Goal: Information Seeking & Learning: Find specific fact

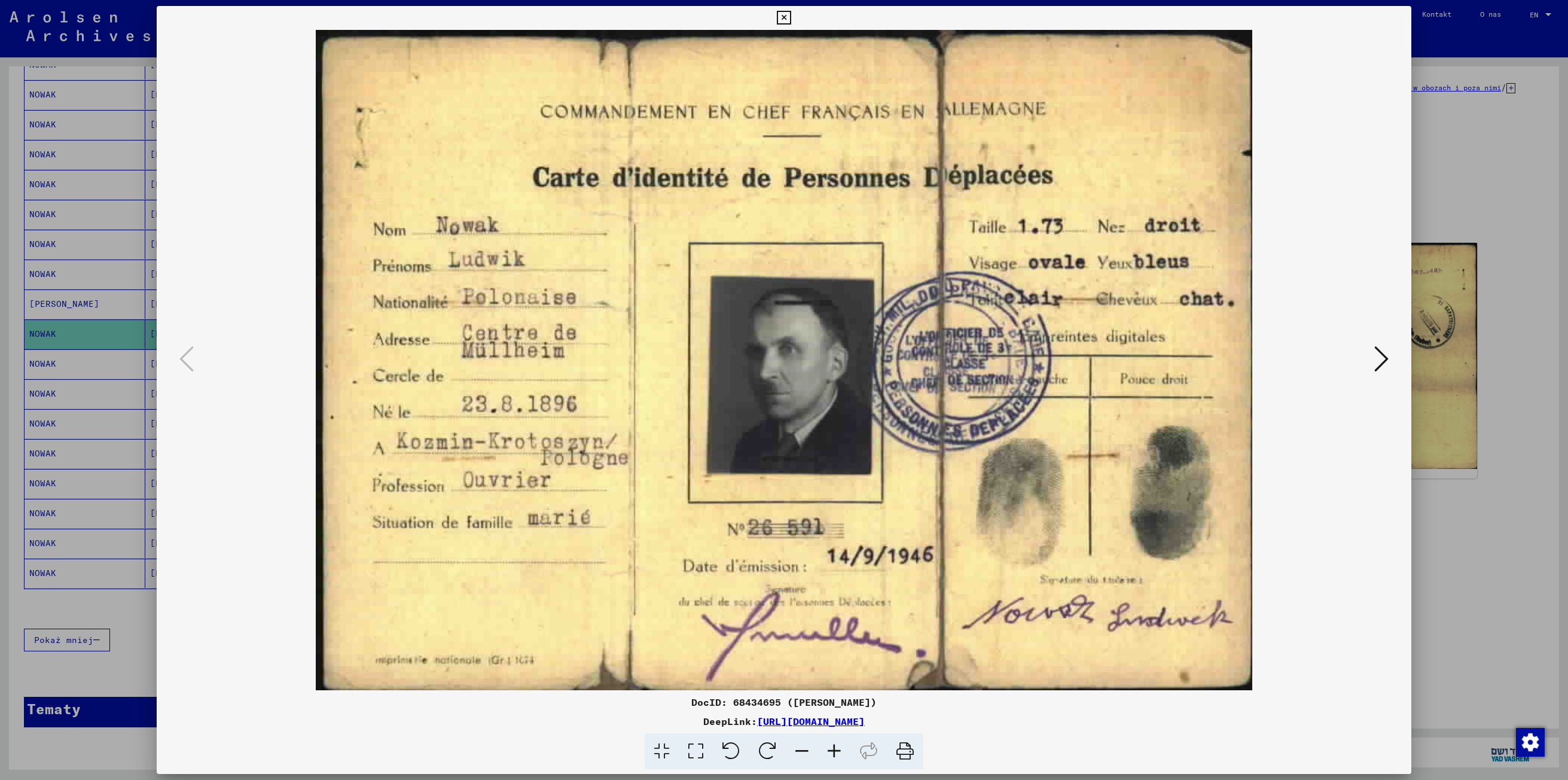
click at [1392, 356] on div at bounding box center [784, 360] width 1254 height 660
click at [1382, 360] on icon at bounding box center [1381, 358] width 14 height 29
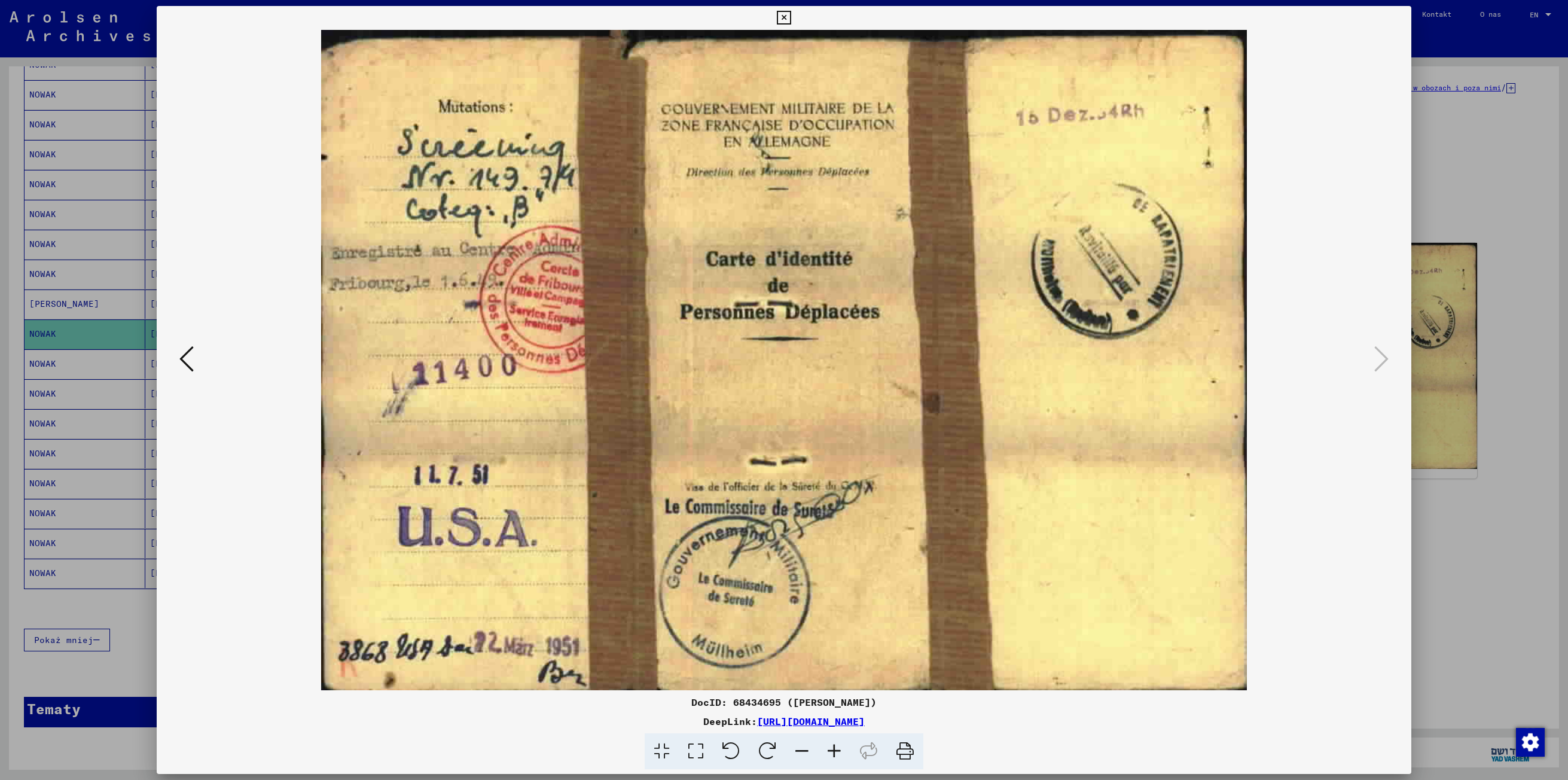
click at [1318, 619] on img at bounding box center [783, 360] width 1173 height 660
click at [187, 353] on icon at bounding box center [186, 358] width 14 height 29
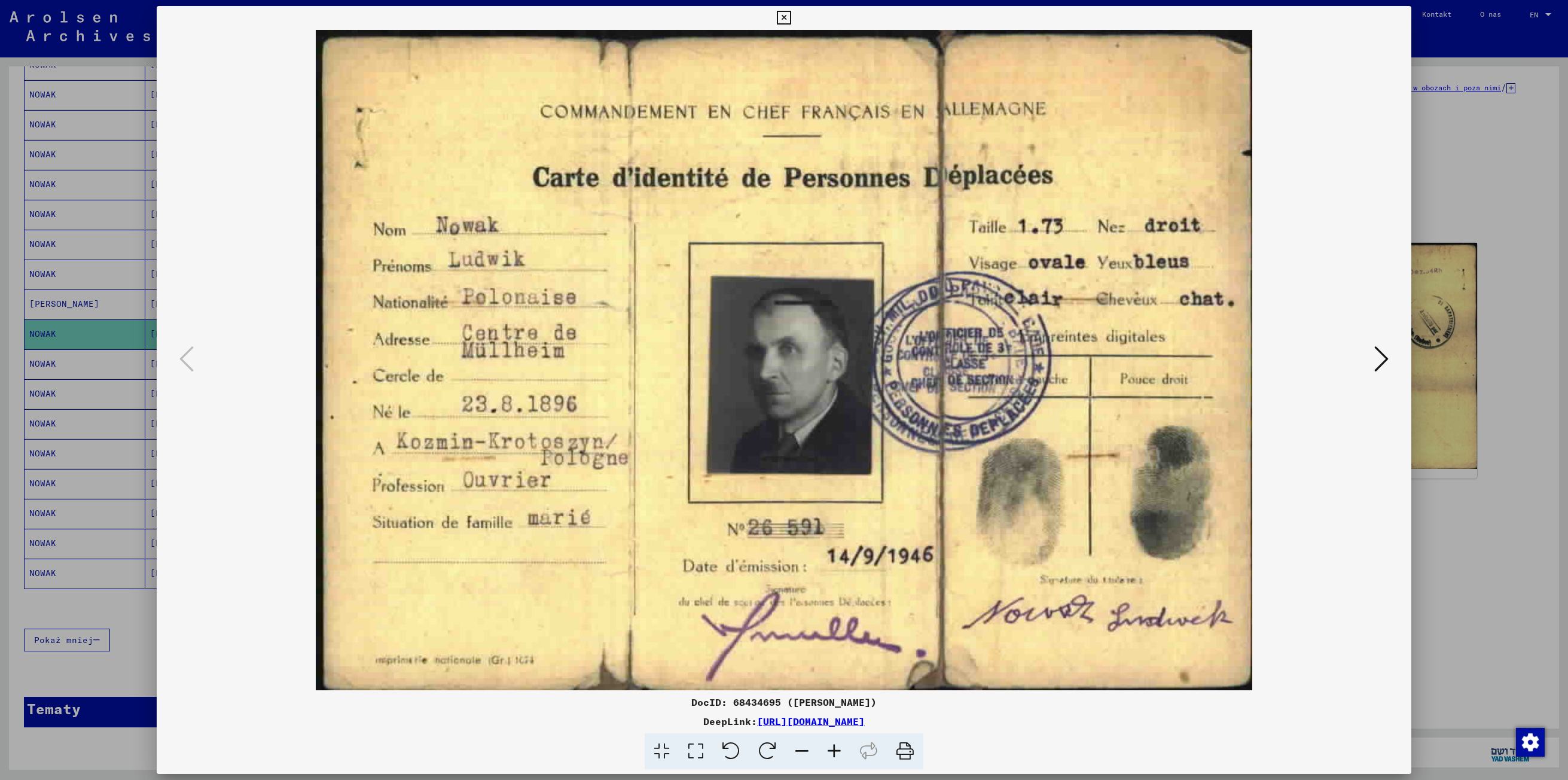
click at [251, 534] on img at bounding box center [783, 360] width 1173 height 660
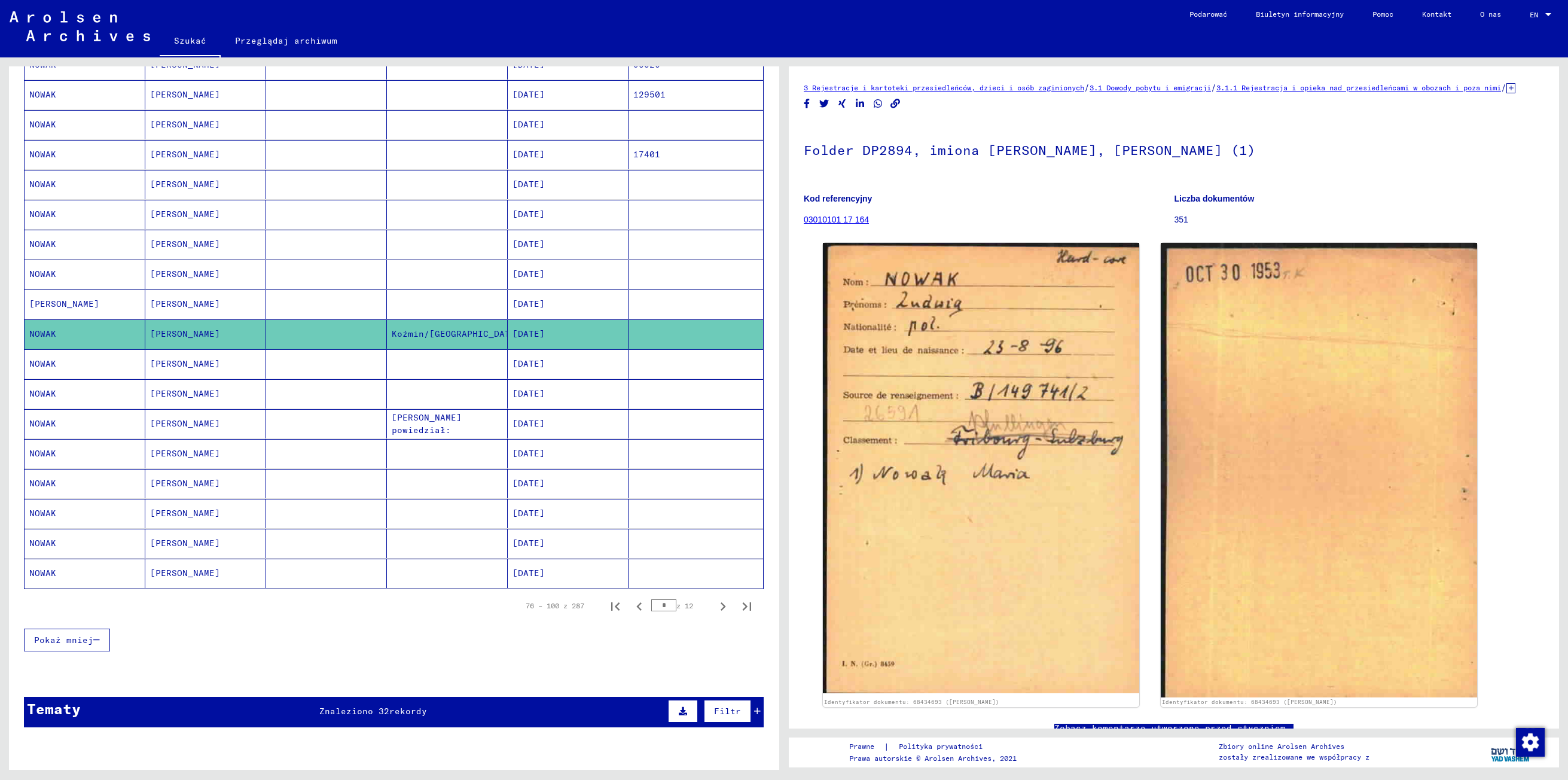
click at [50, 373] on mat-cell "NOWAK" at bounding box center [84, 364] width 121 height 29
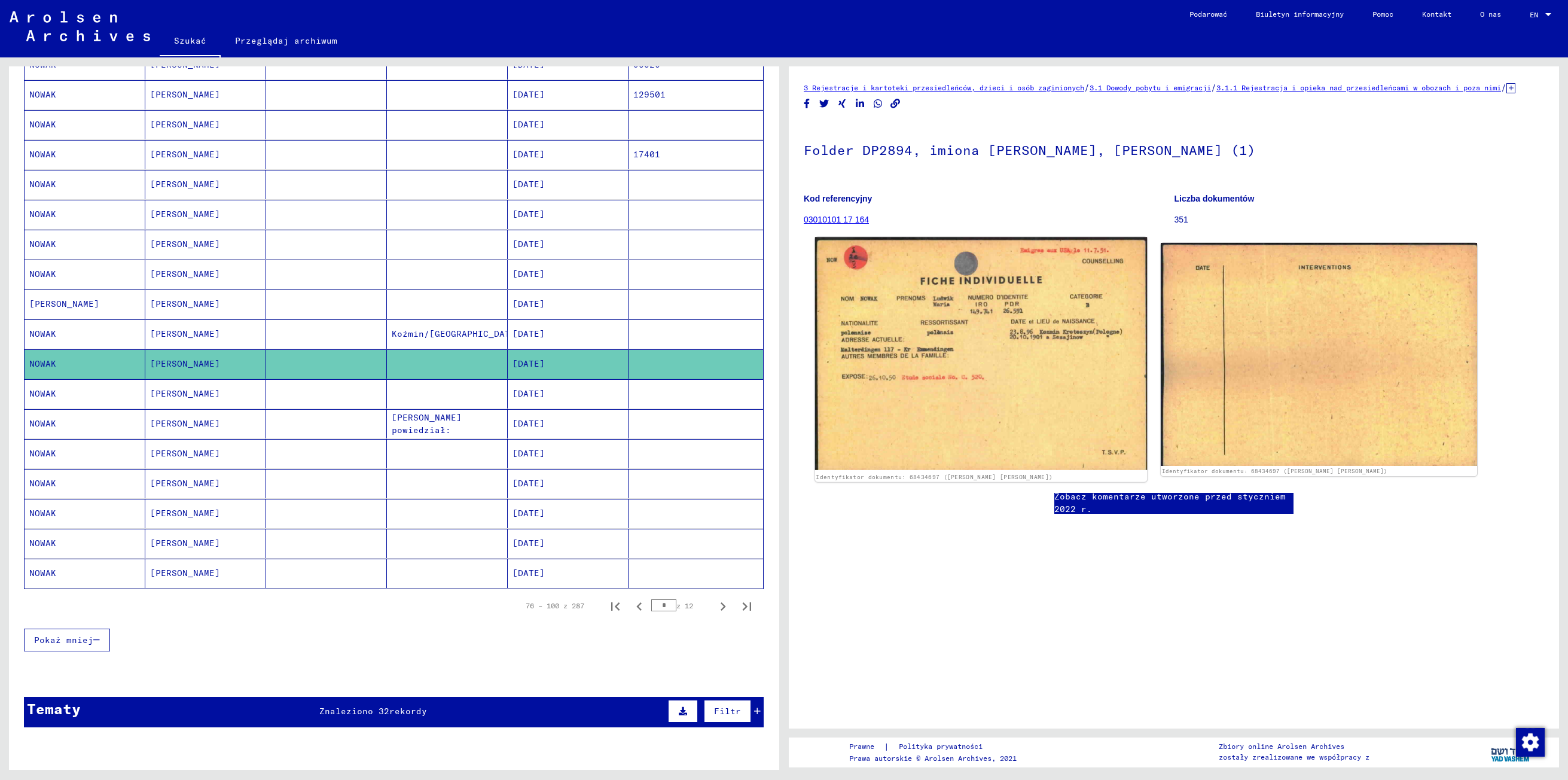
click at [940, 333] on img at bounding box center [981, 353] width 332 height 233
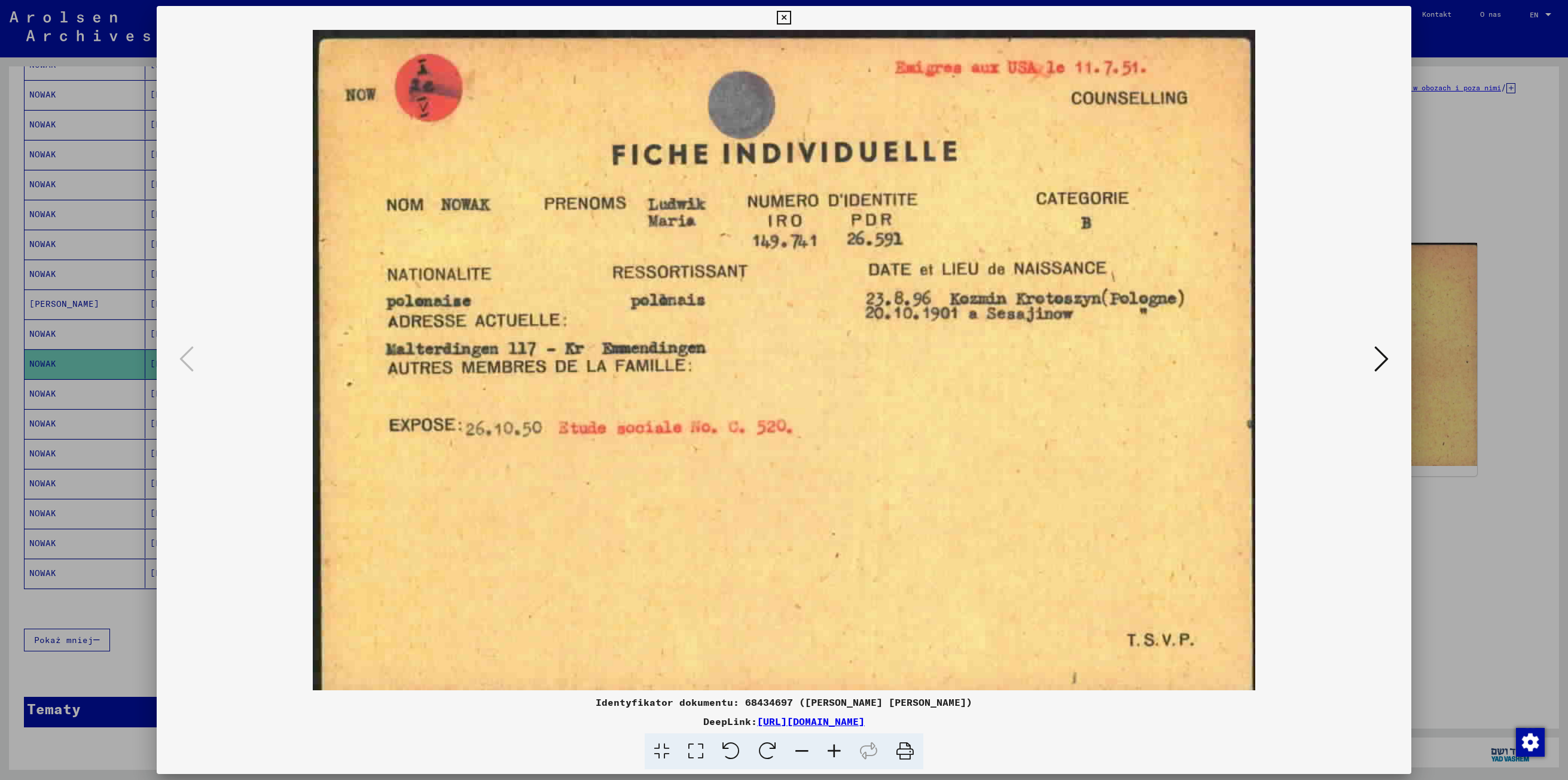
click at [1382, 356] on icon at bounding box center [1381, 358] width 14 height 29
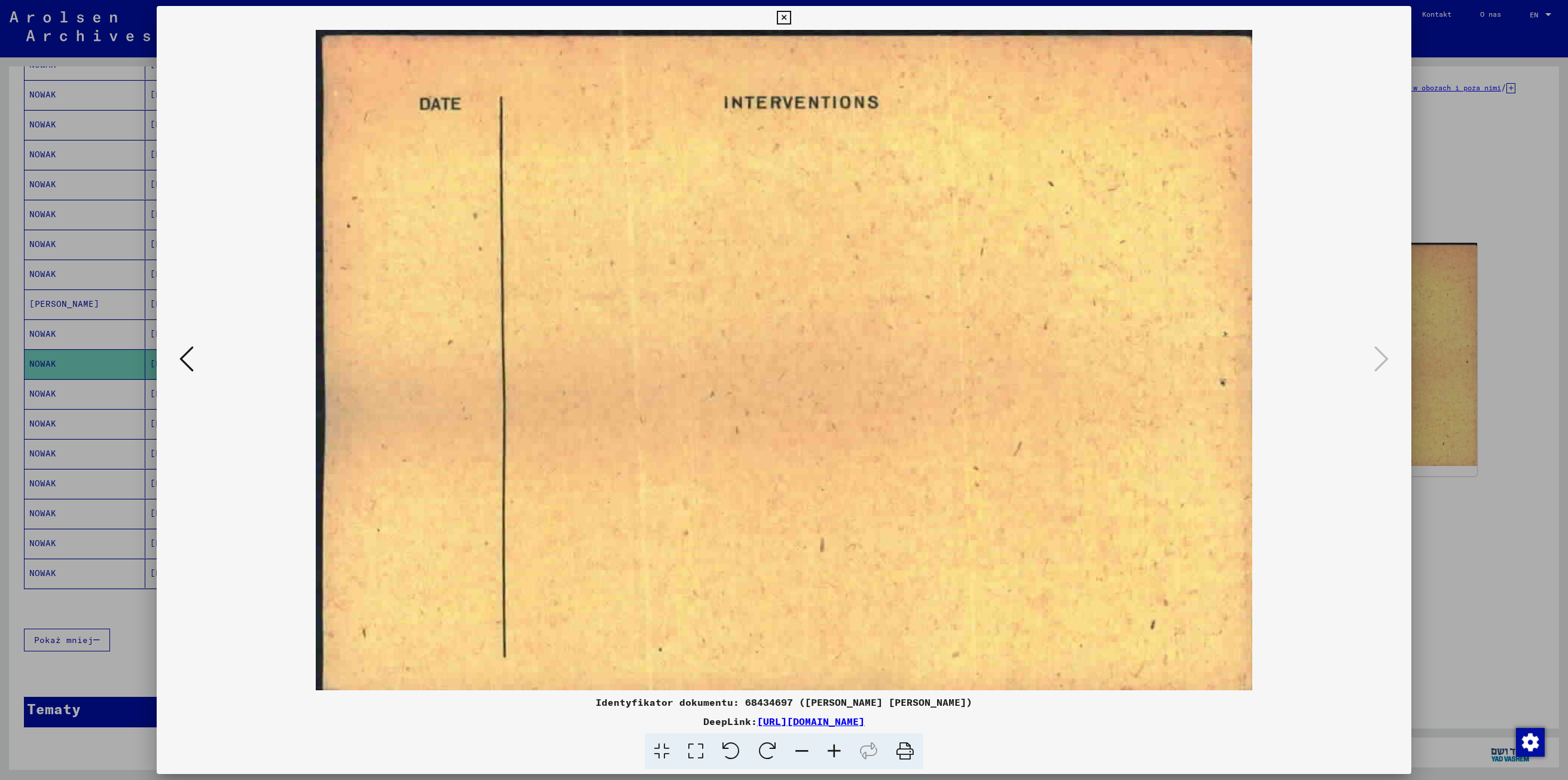
click at [200, 377] on img at bounding box center [783, 360] width 1173 height 660
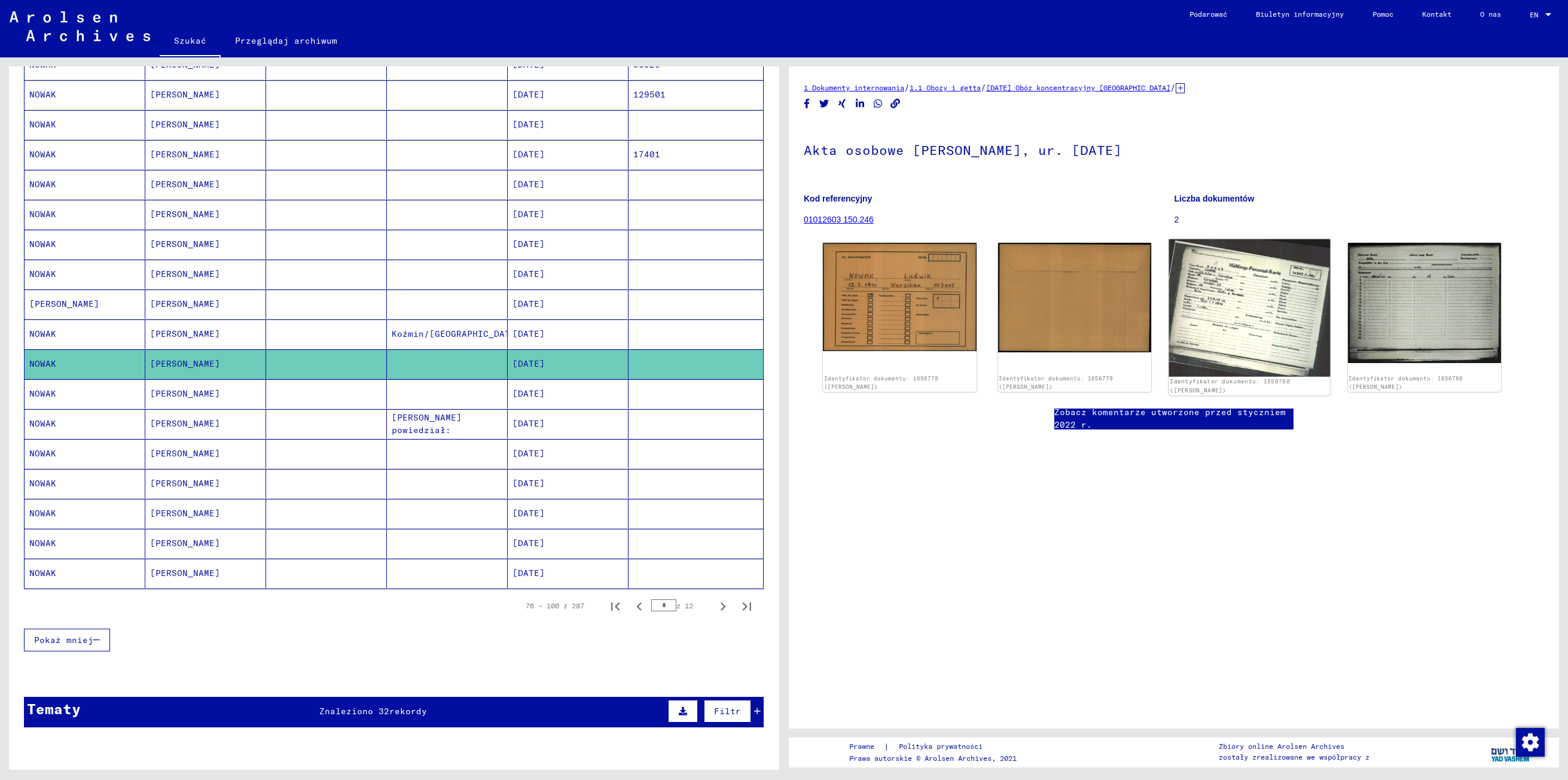
click at [1209, 305] on img at bounding box center [1249, 308] width 161 height 137
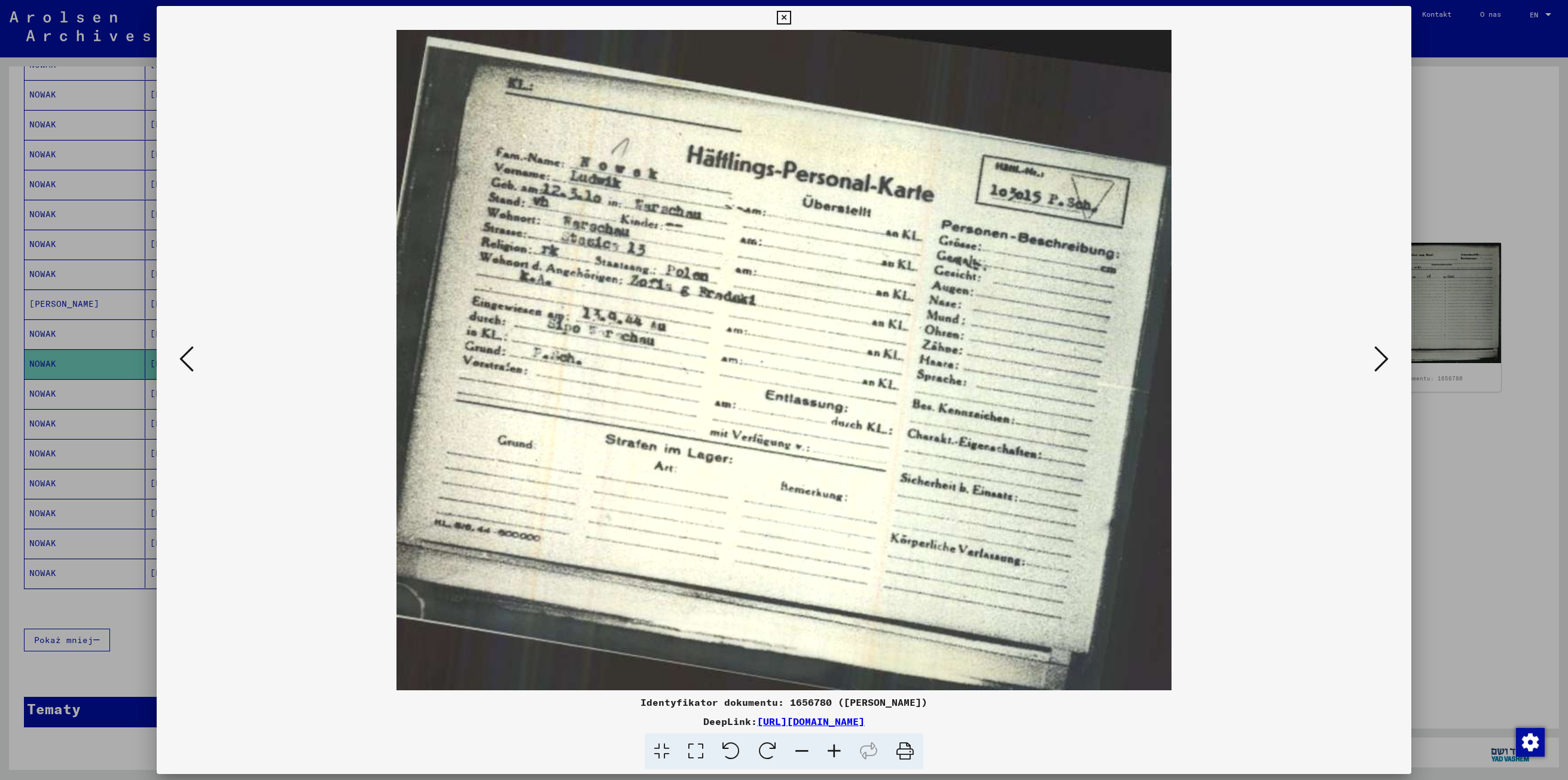
click at [1374, 363] on icon at bounding box center [1381, 358] width 14 height 29
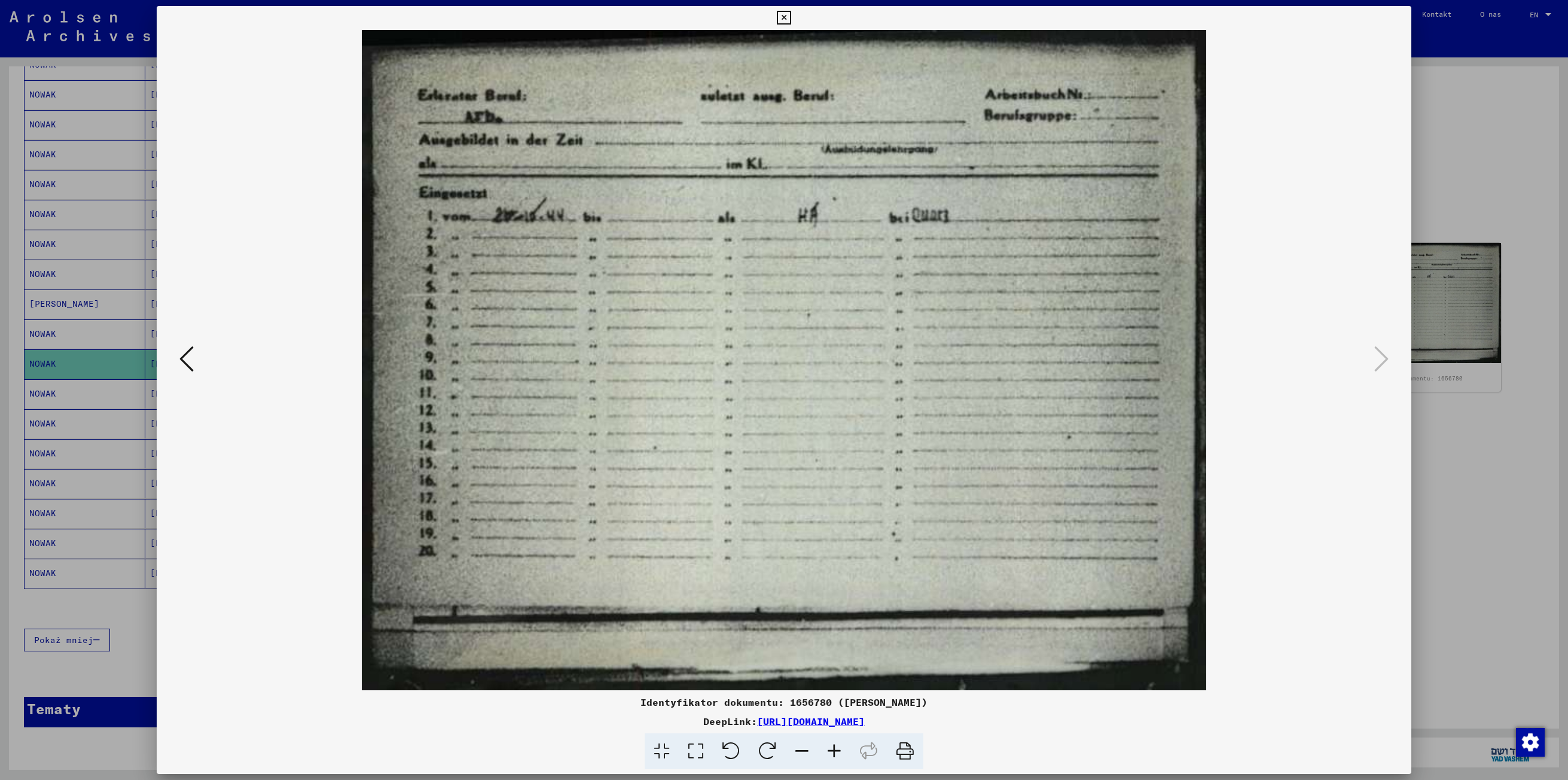
click at [184, 361] on icon at bounding box center [186, 358] width 14 height 29
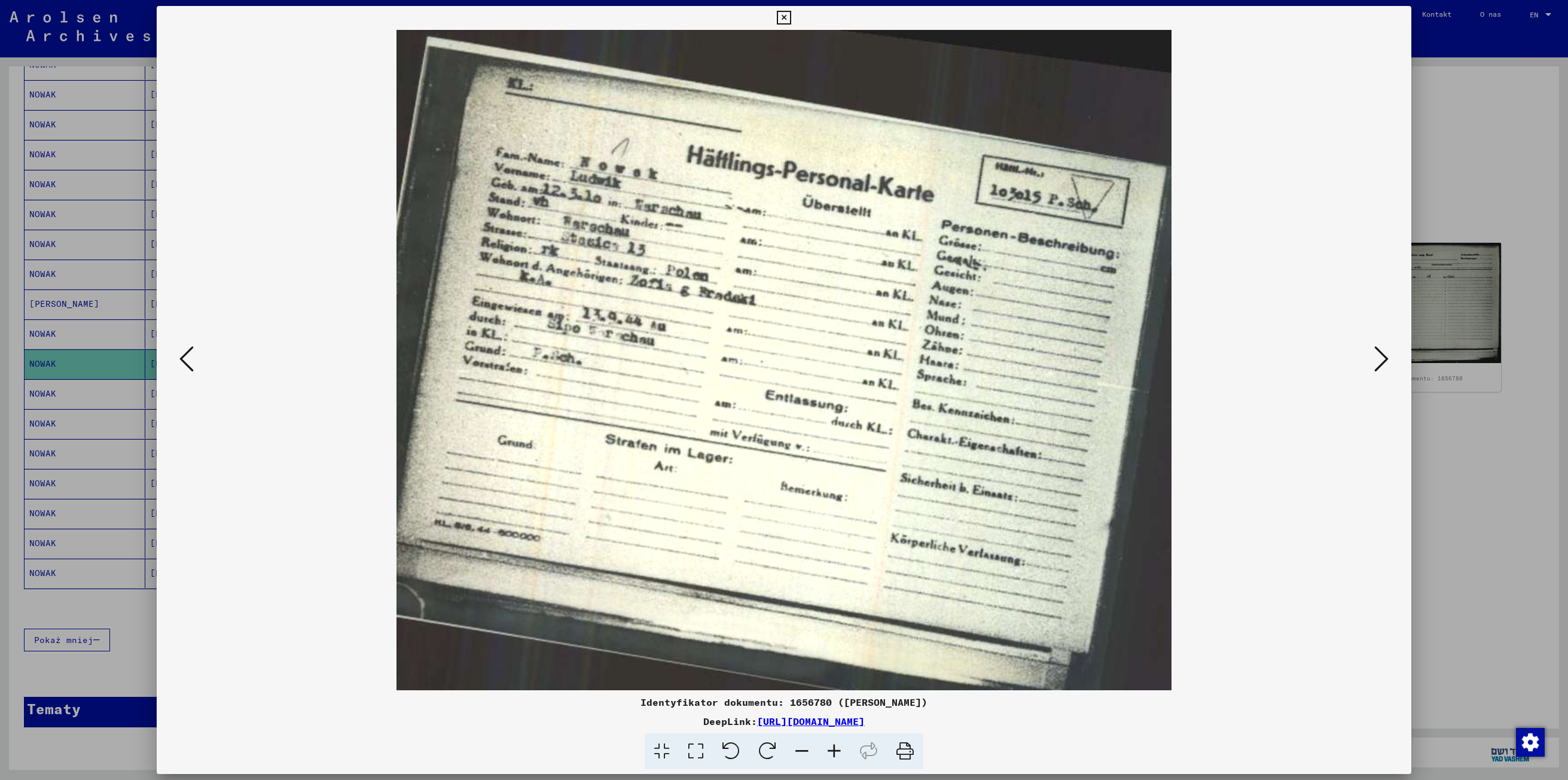
click at [184, 361] on icon at bounding box center [186, 358] width 14 height 29
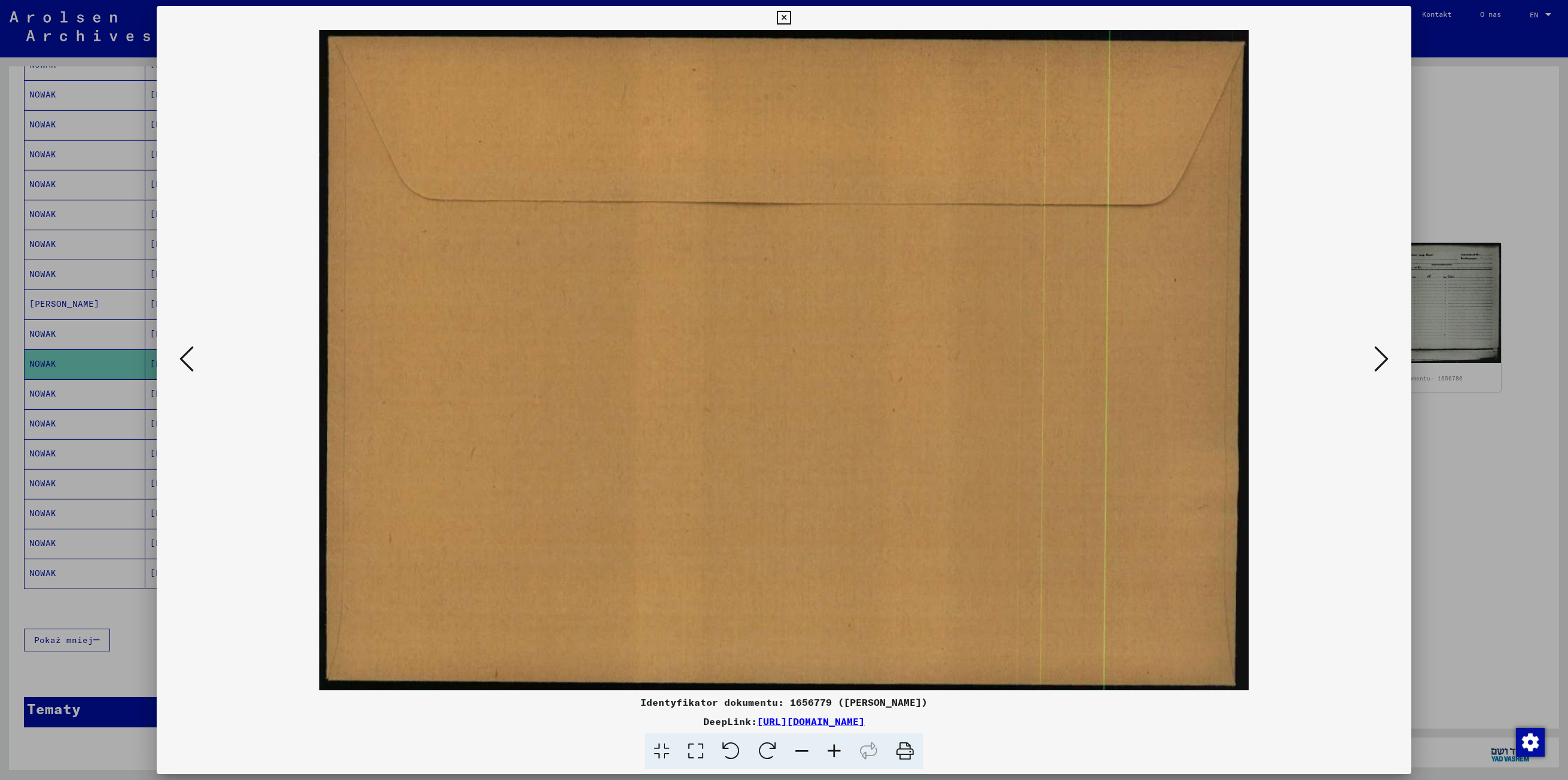
click at [184, 361] on icon at bounding box center [186, 358] width 14 height 29
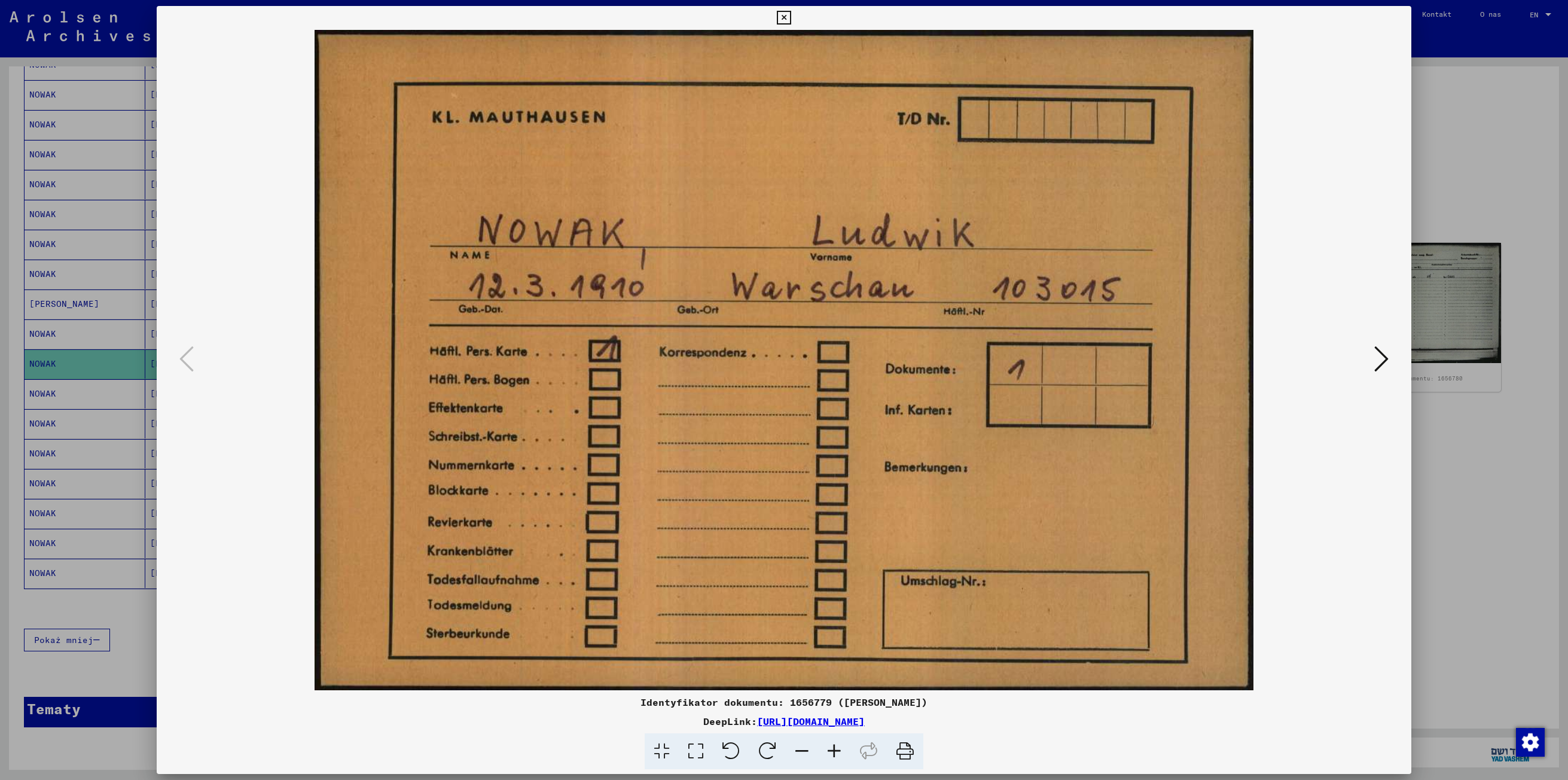
click at [1377, 355] on icon at bounding box center [1381, 358] width 14 height 29
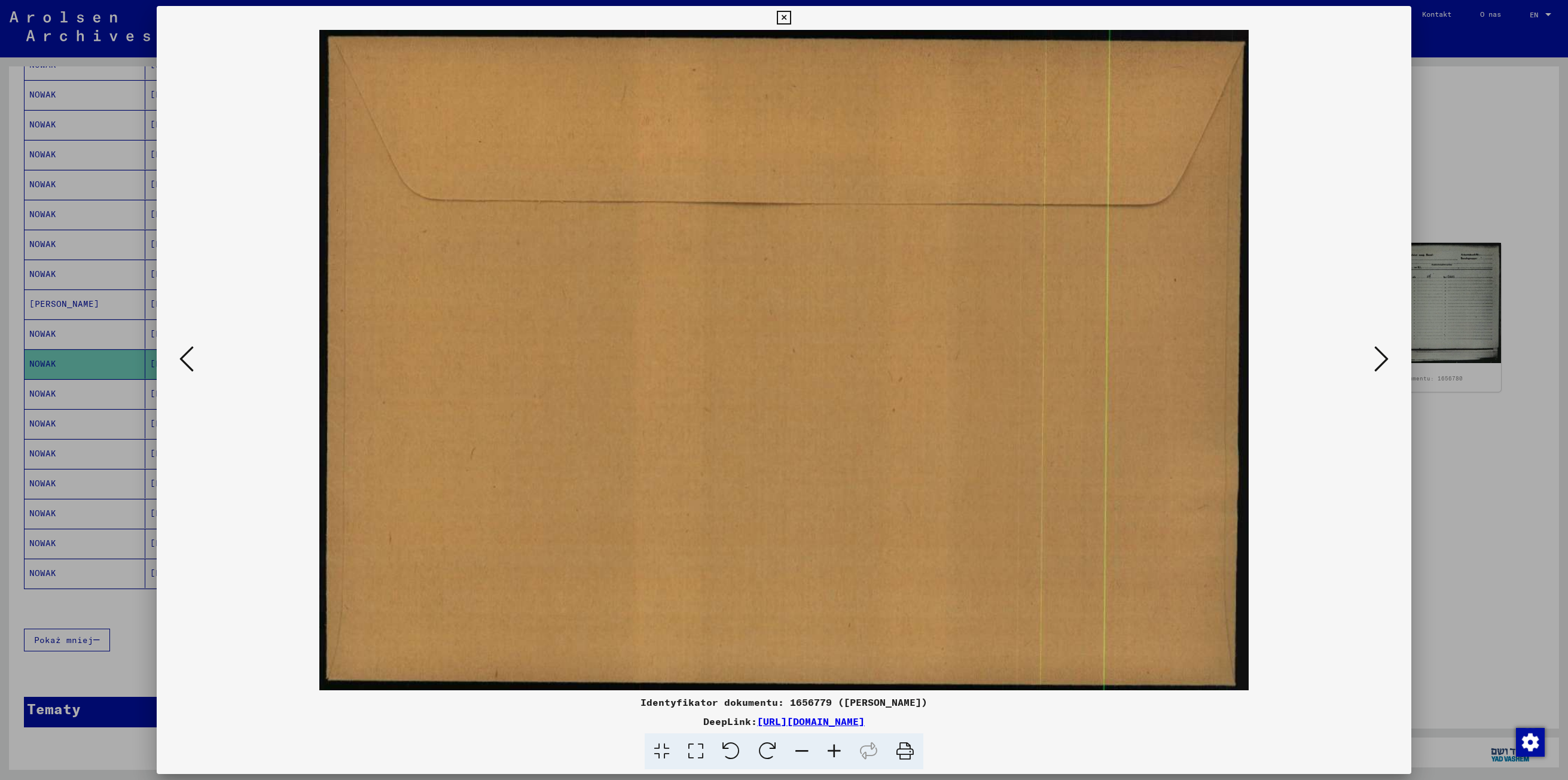
click at [1377, 355] on icon at bounding box center [1381, 358] width 14 height 29
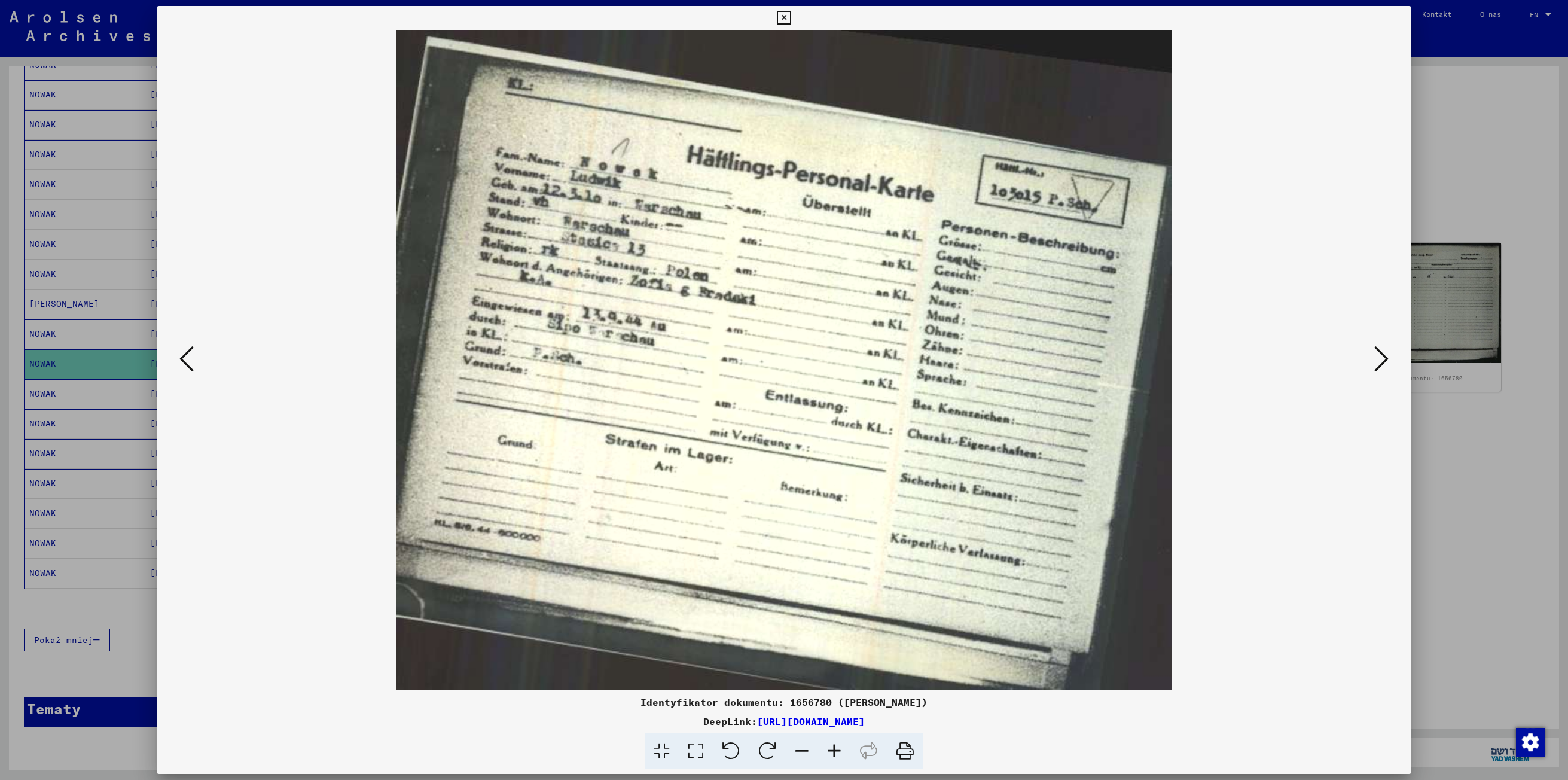
click at [1377, 355] on icon at bounding box center [1381, 358] width 14 height 29
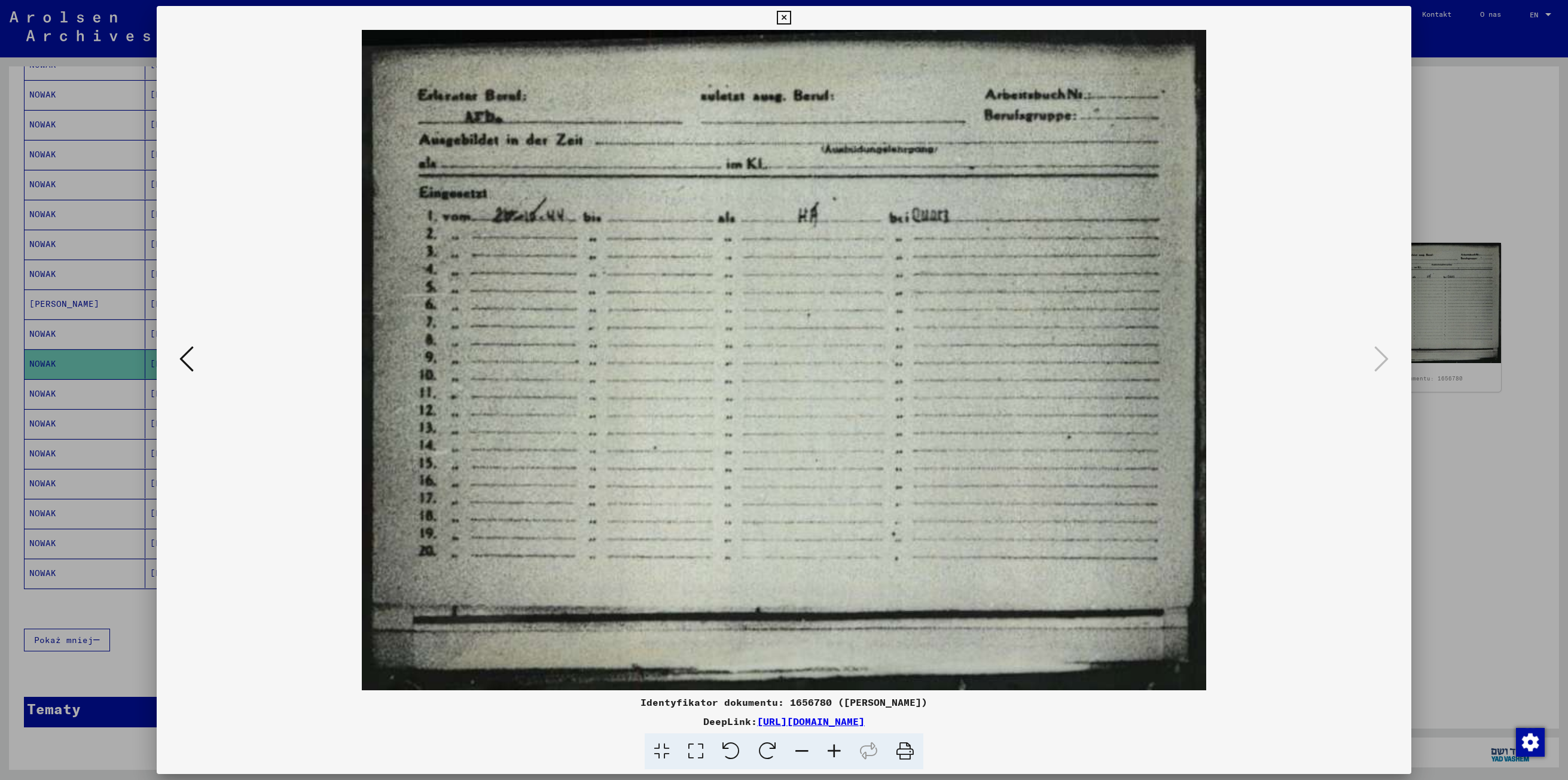
click at [201, 355] on img at bounding box center [783, 360] width 1173 height 660
click at [171, 362] on div at bounding box center [784, 360] width 1254 height 660
drag, startPoint x: 171, startPoint y: 362, endPoint x: 190, endPoint y: 360, distance: 19.1
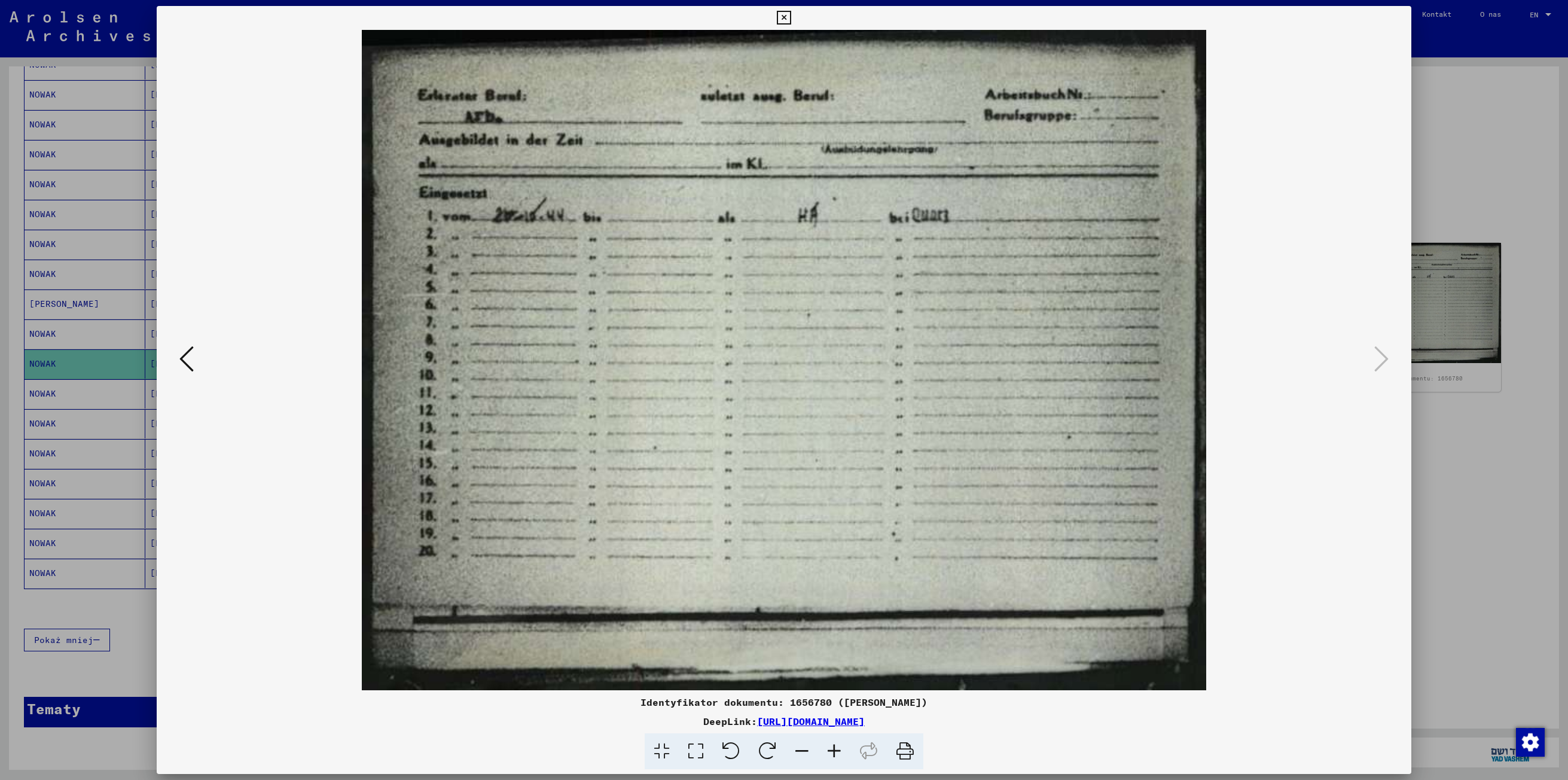
click at [190, 360] on div at bounding box center [784, 360] width 1254 height 660
click at [190, 360] on icon at bounding box center [186, 358] width 14 height 29
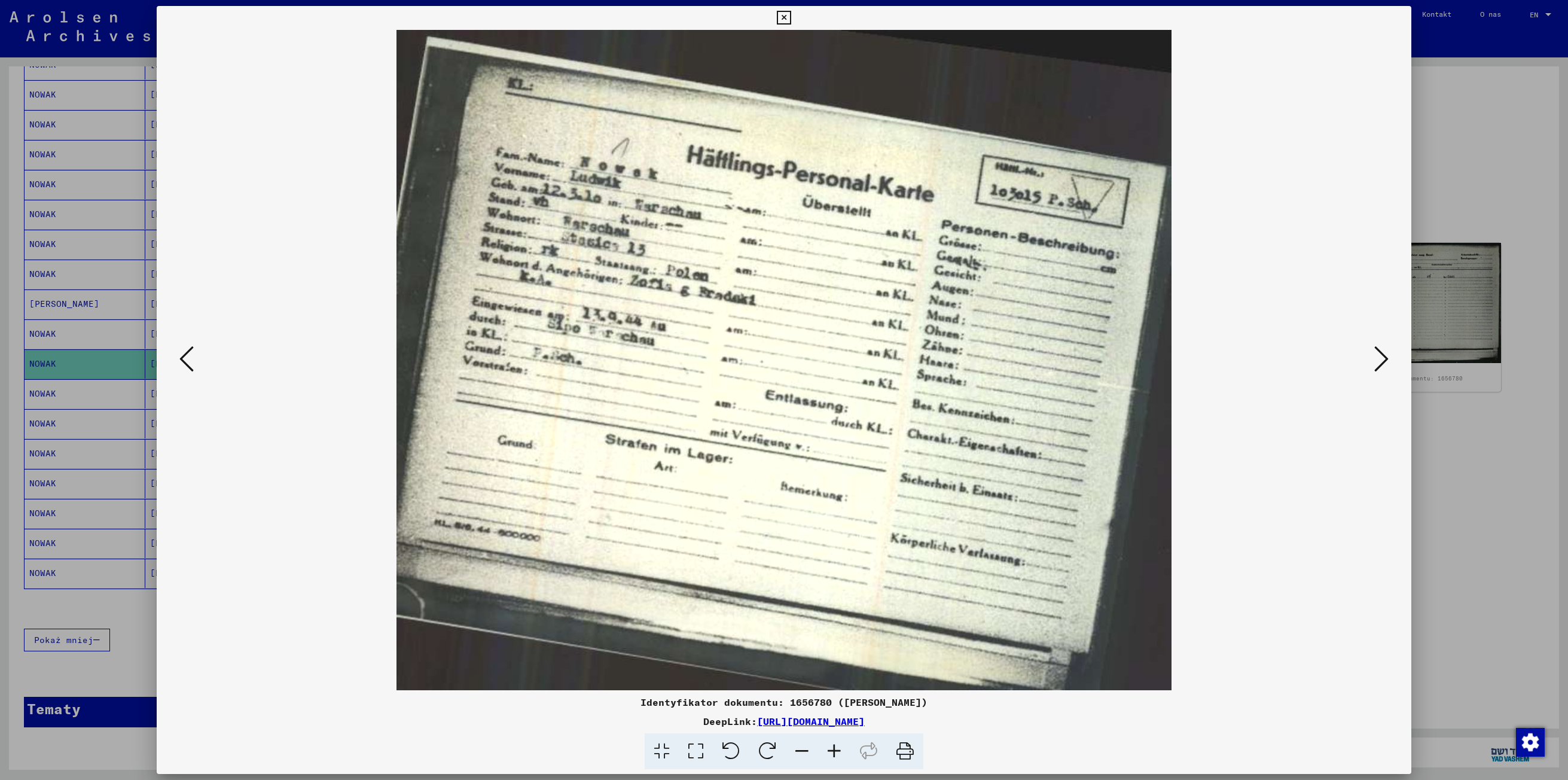
click at [190, 360] on icon at bounding box center [186, 358] width 14 height 29
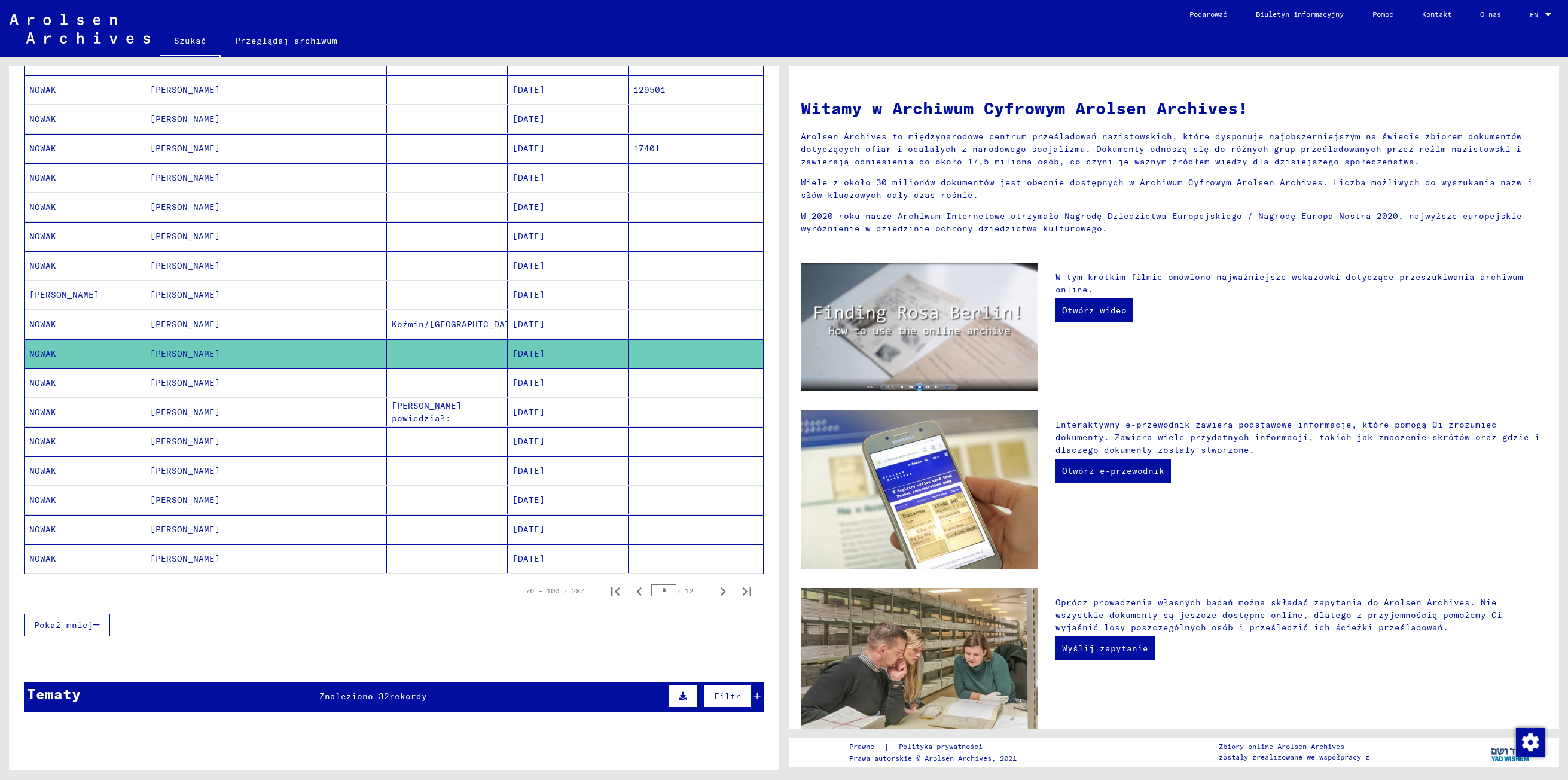
scroll to position [404, 0]
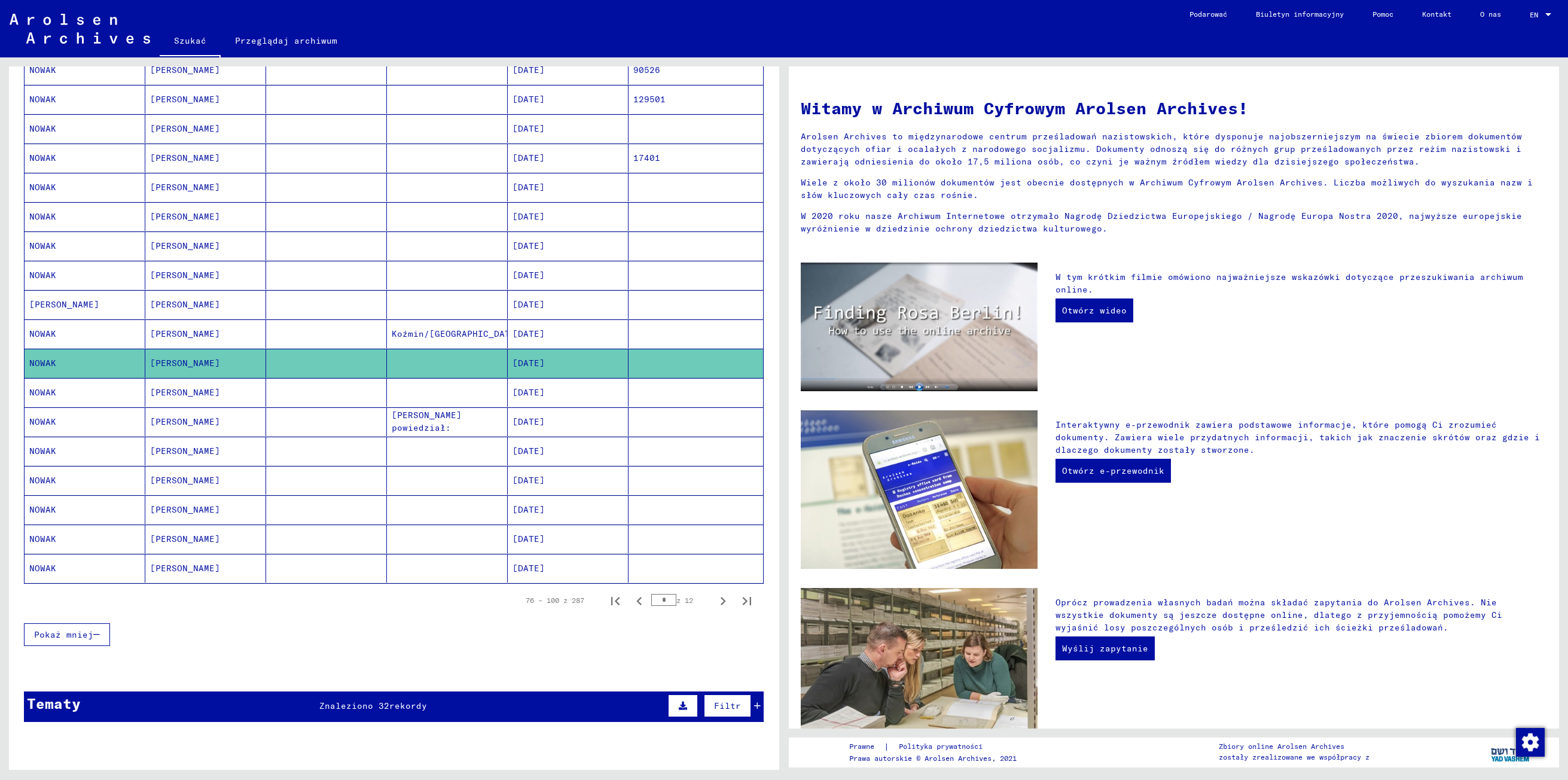
click at [157, 394] on mat-cell "[PERSON_NAME]" at bounding box center [205, 392] width 121 height 29
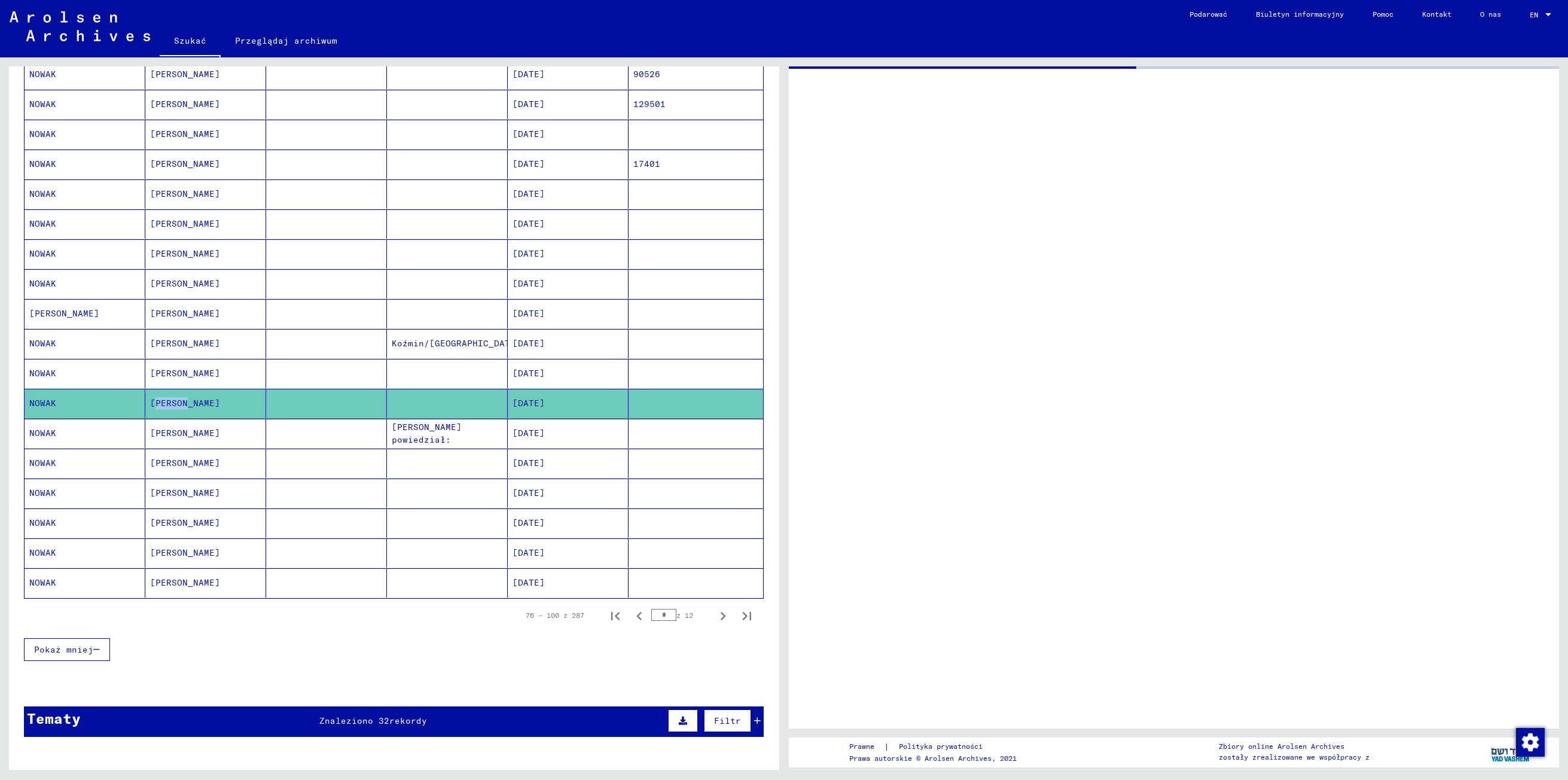
scroll to position [414, 0]
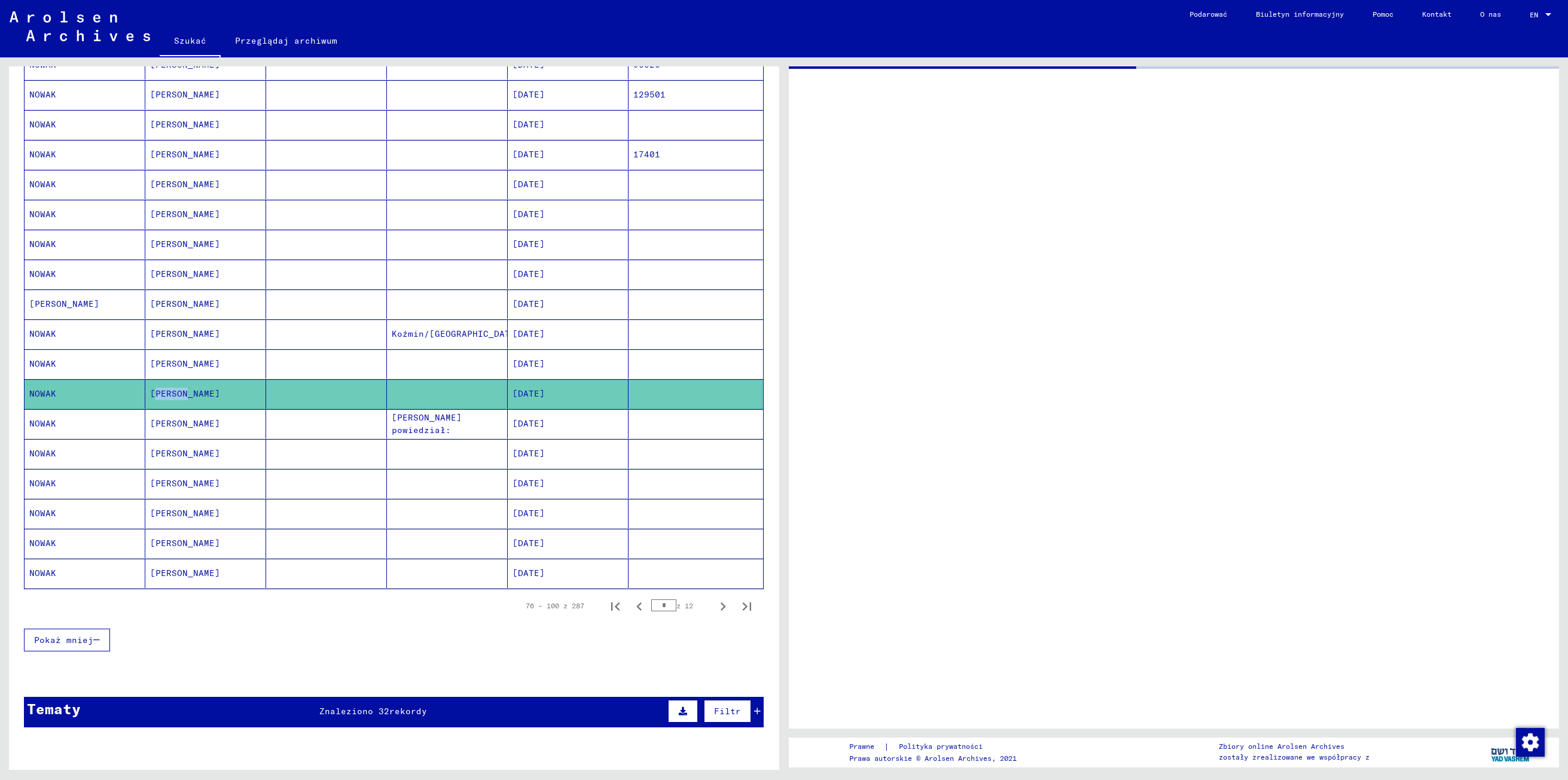
click at [157, 394] on mat-cell "[PERSON_NAME]" at bounding box center [205, 394] width 121 height 29
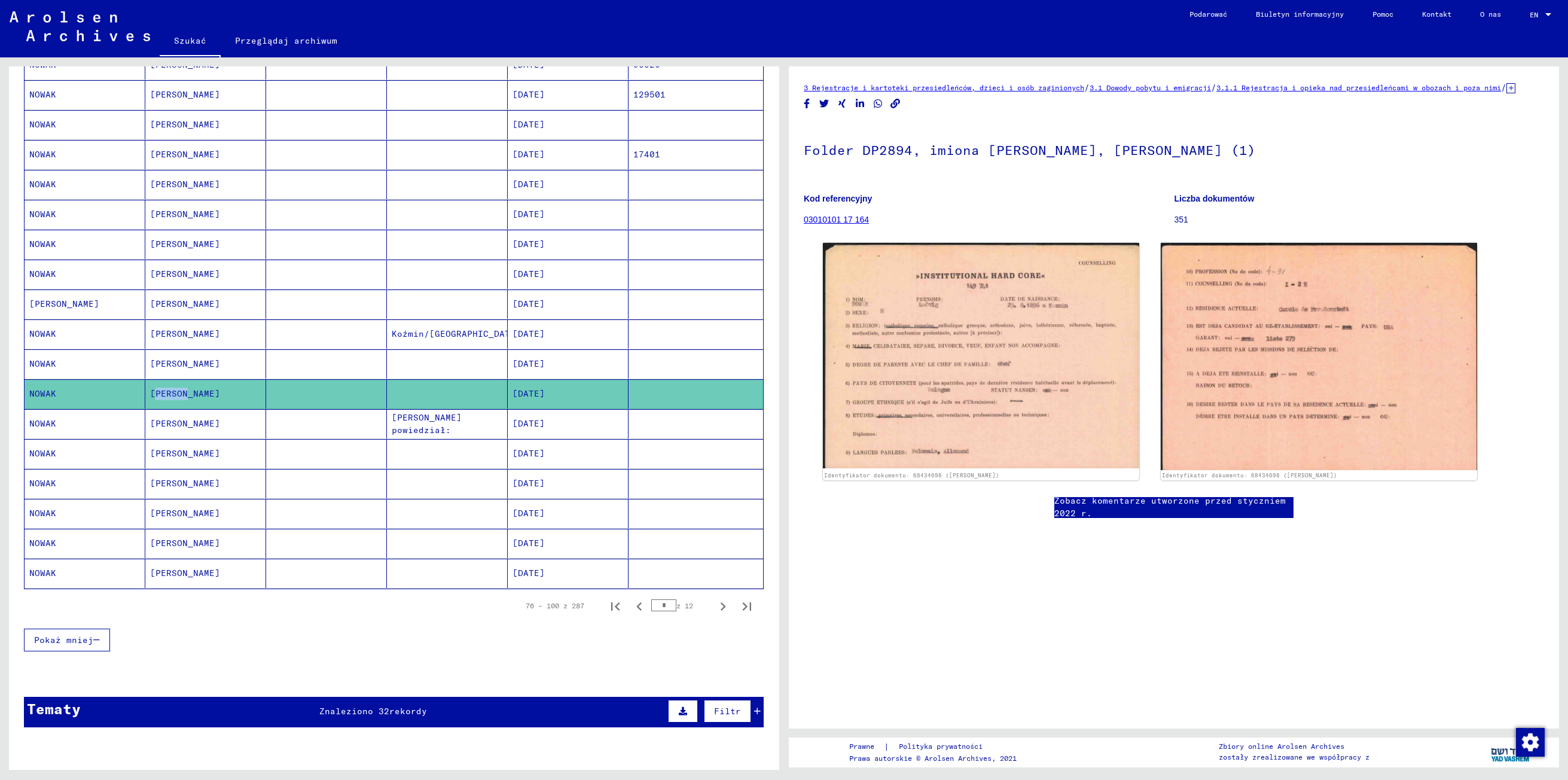
scroll to position [0, 0]
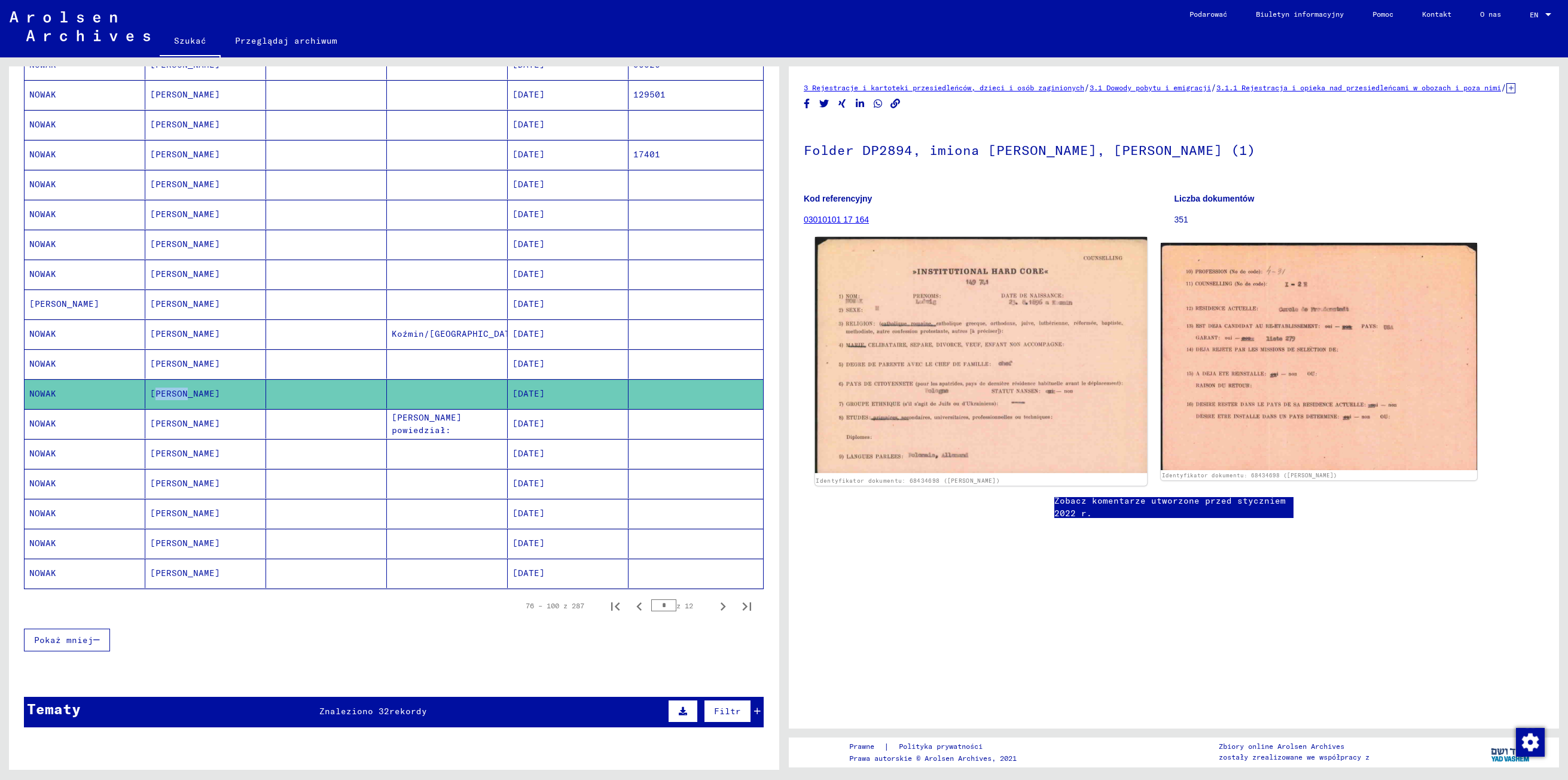
click at [893, 358] on img at bounding box center [981, 354] width 332 height 236
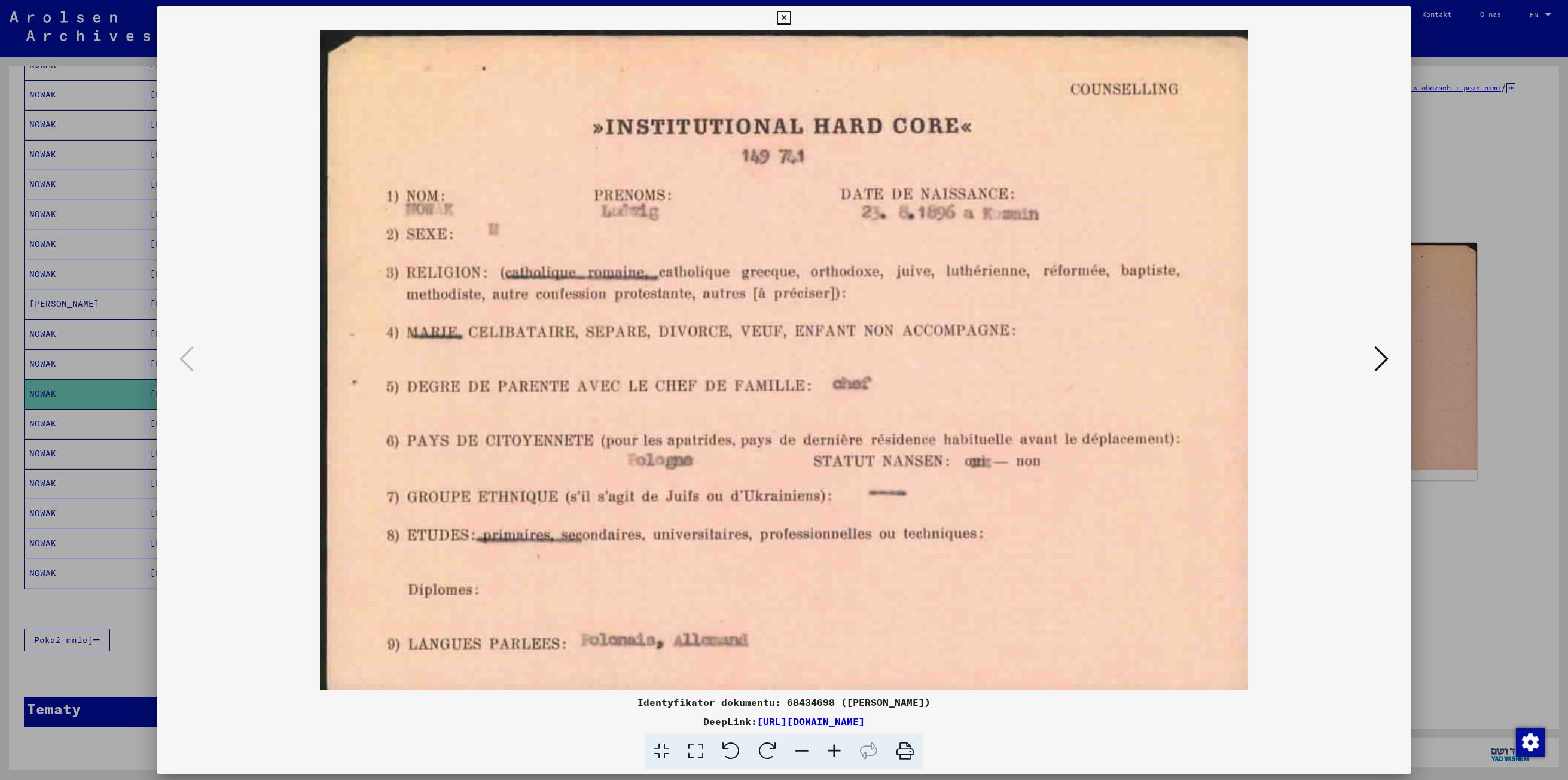
click at [773, 6] on button at bounding box center [783, 17] width 21 height 24
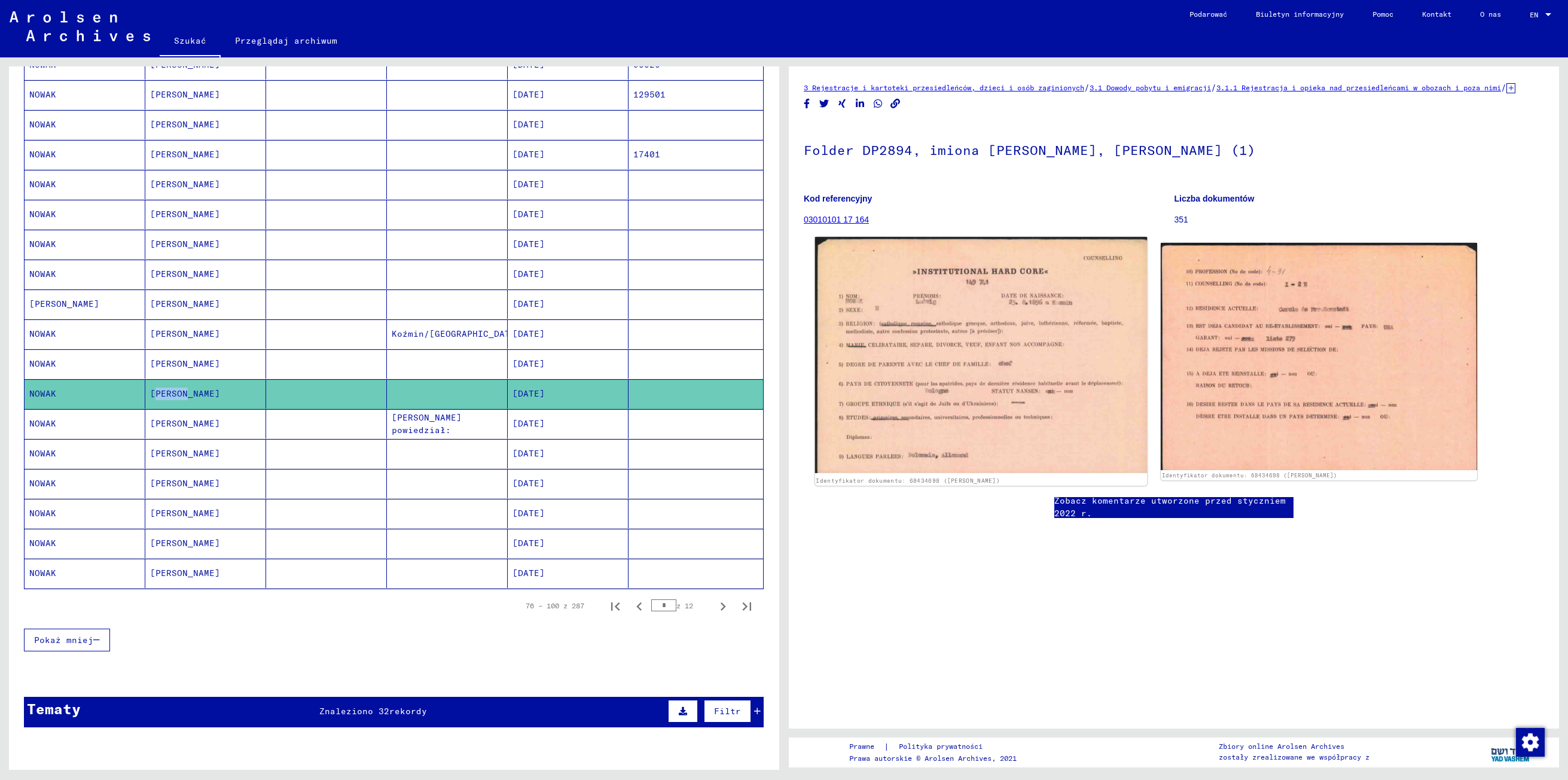
click at [893, 358] on img at bounding box center [981, 354] width 332 height 236
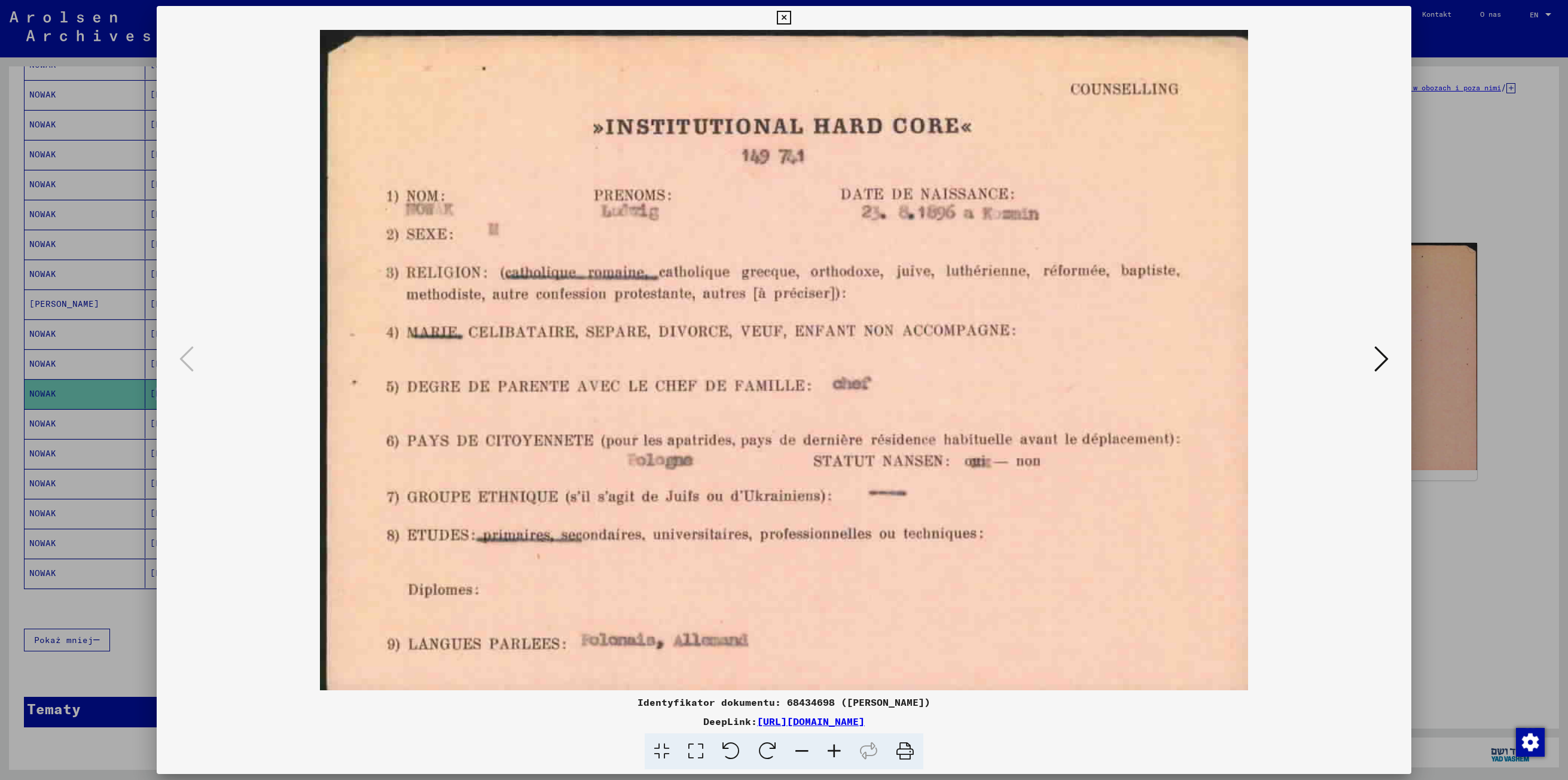
click at [1374, 359] on icon at bounding box center [1381, 358] width 14 height 29
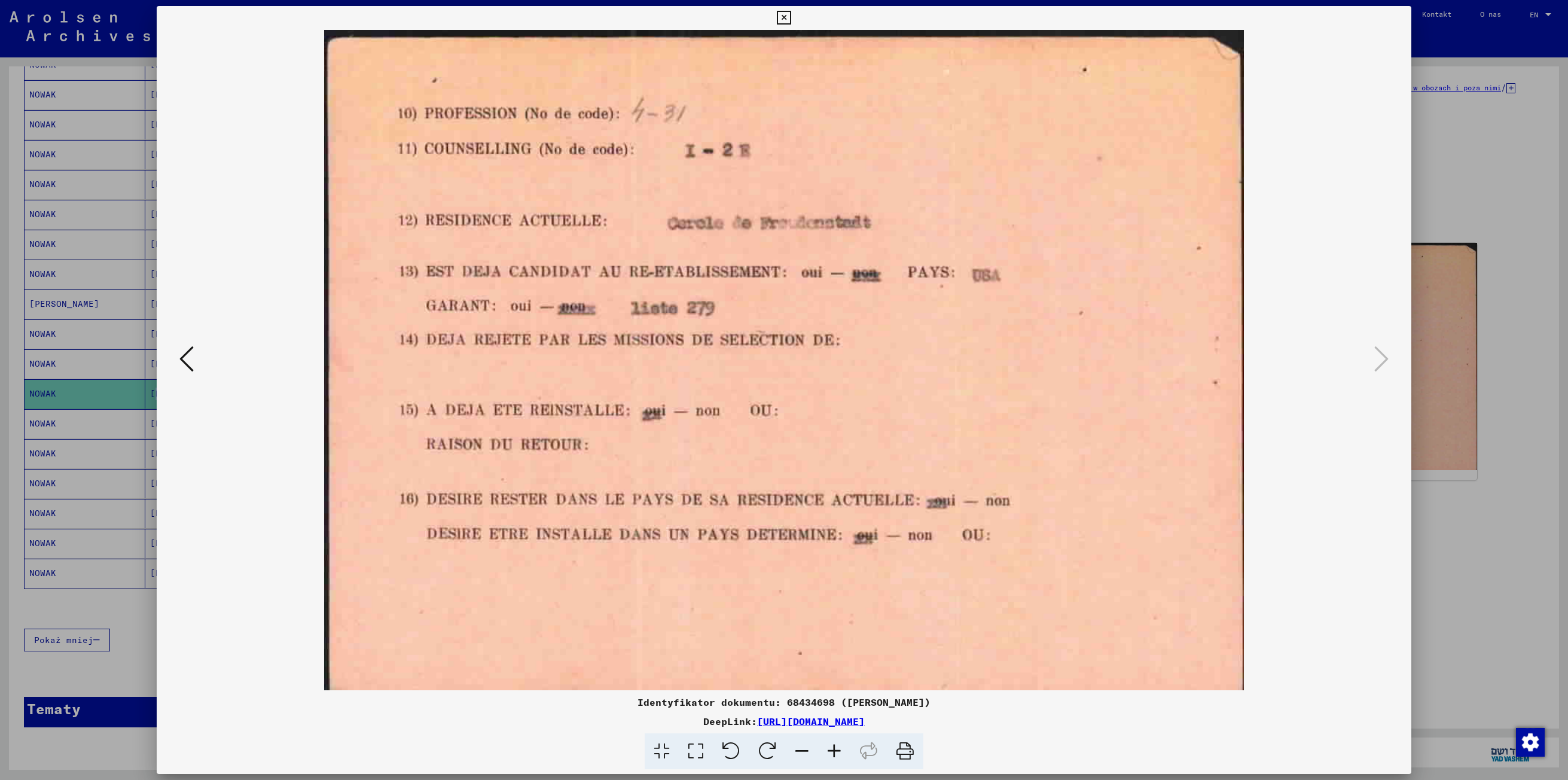
click at [186, 367] on icon at bounding box center [186, 358] width 14 height 29
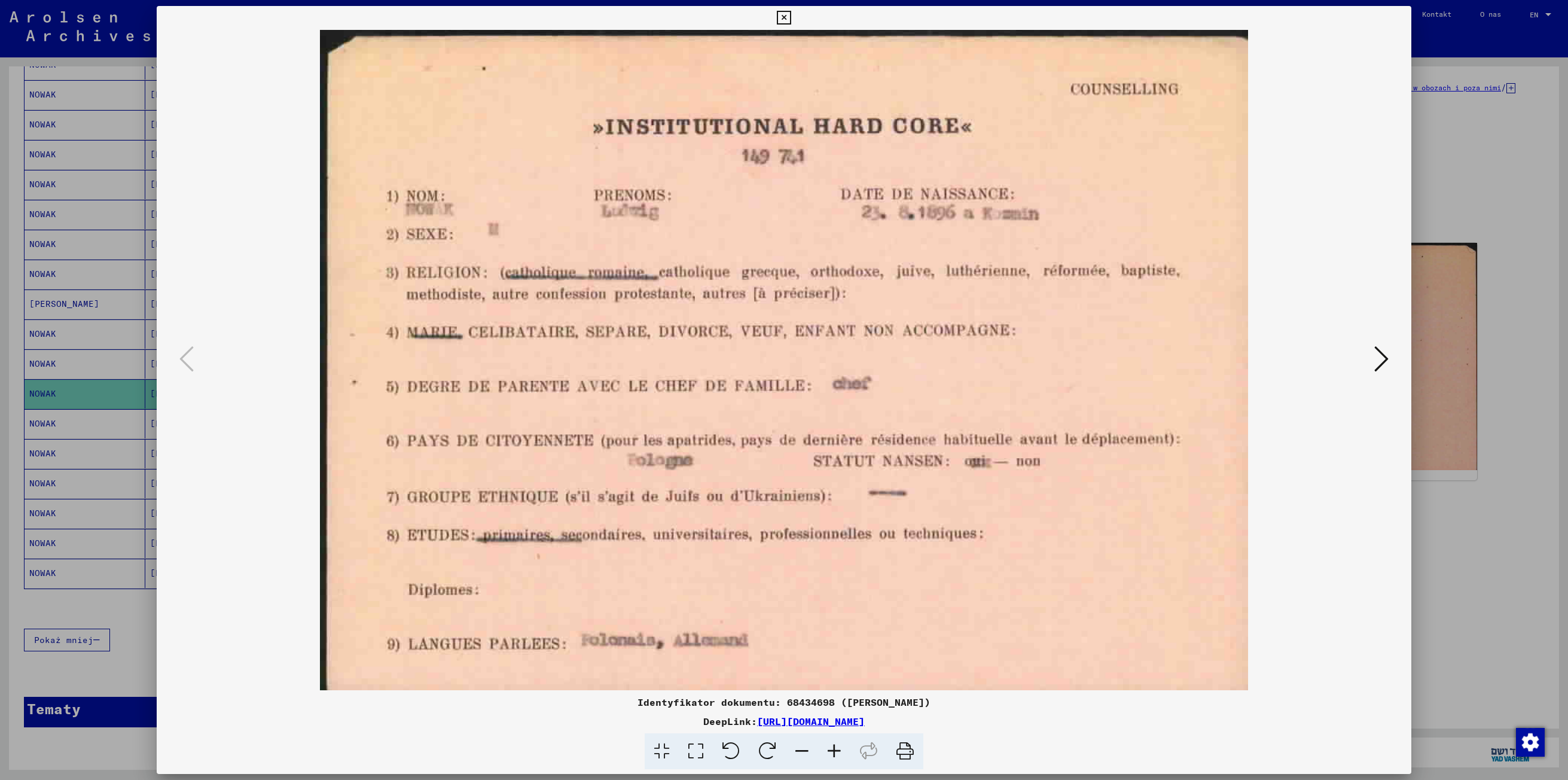
click at [105, 698] on div at bounding box center [784, 390] width 1568 height 780
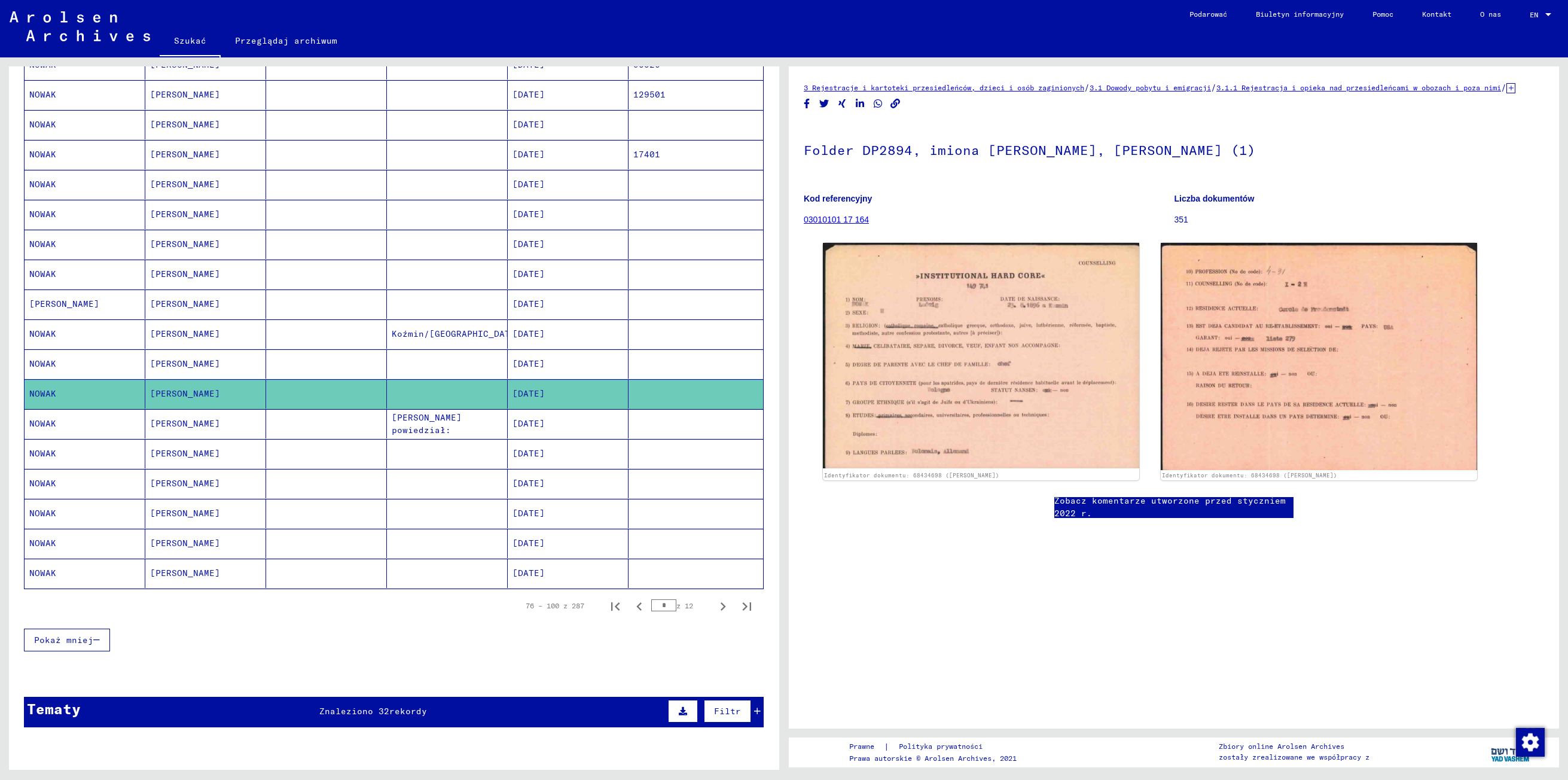
click at [176, 246] on mat-cell "[PERSON_NAME]" at bounding box center [205, 244] width 121 height 29
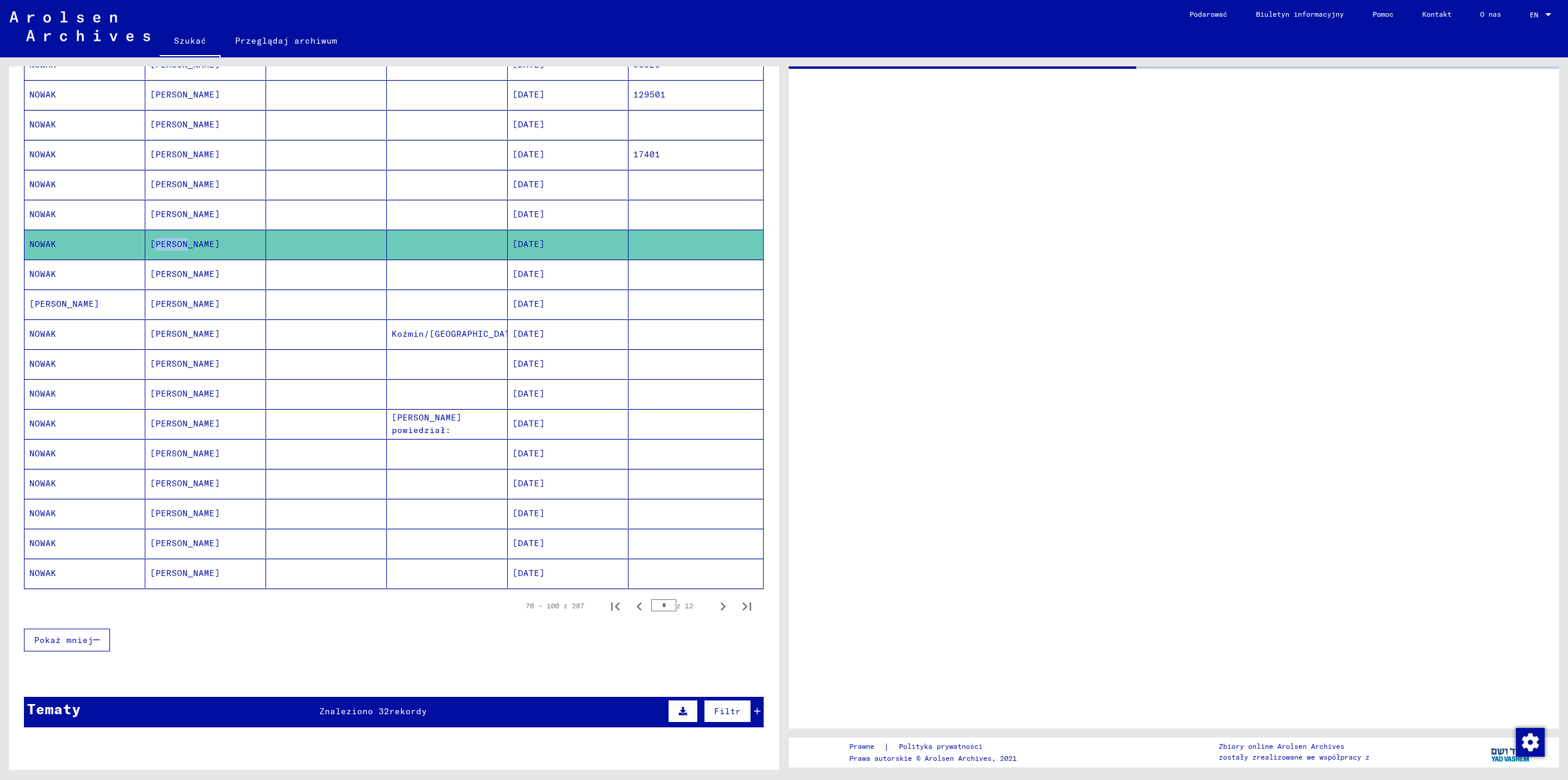
click at [176, 246] on mat-cell "[PERSON_NAME]" at bounding box center [205, 244] width 121 height 29
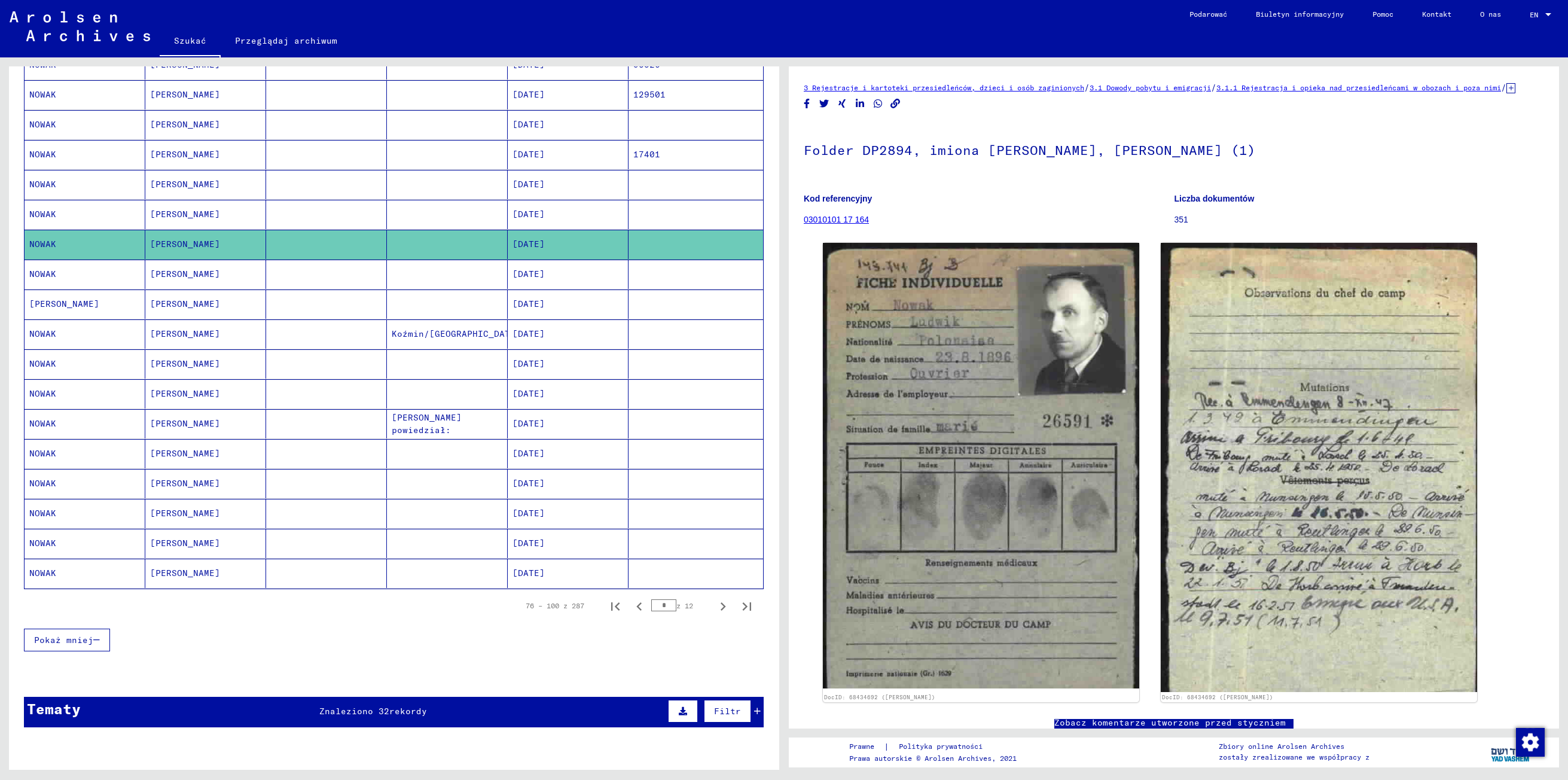
drag, startPoint x: 176, startPoint y: 246, endPoint x: 157, endPoint y: 280, distance: 38.9
click at [157, 280] on mat-cell "[PERSON_NAME]" at bounding box center [205, 275] width 121 height 29
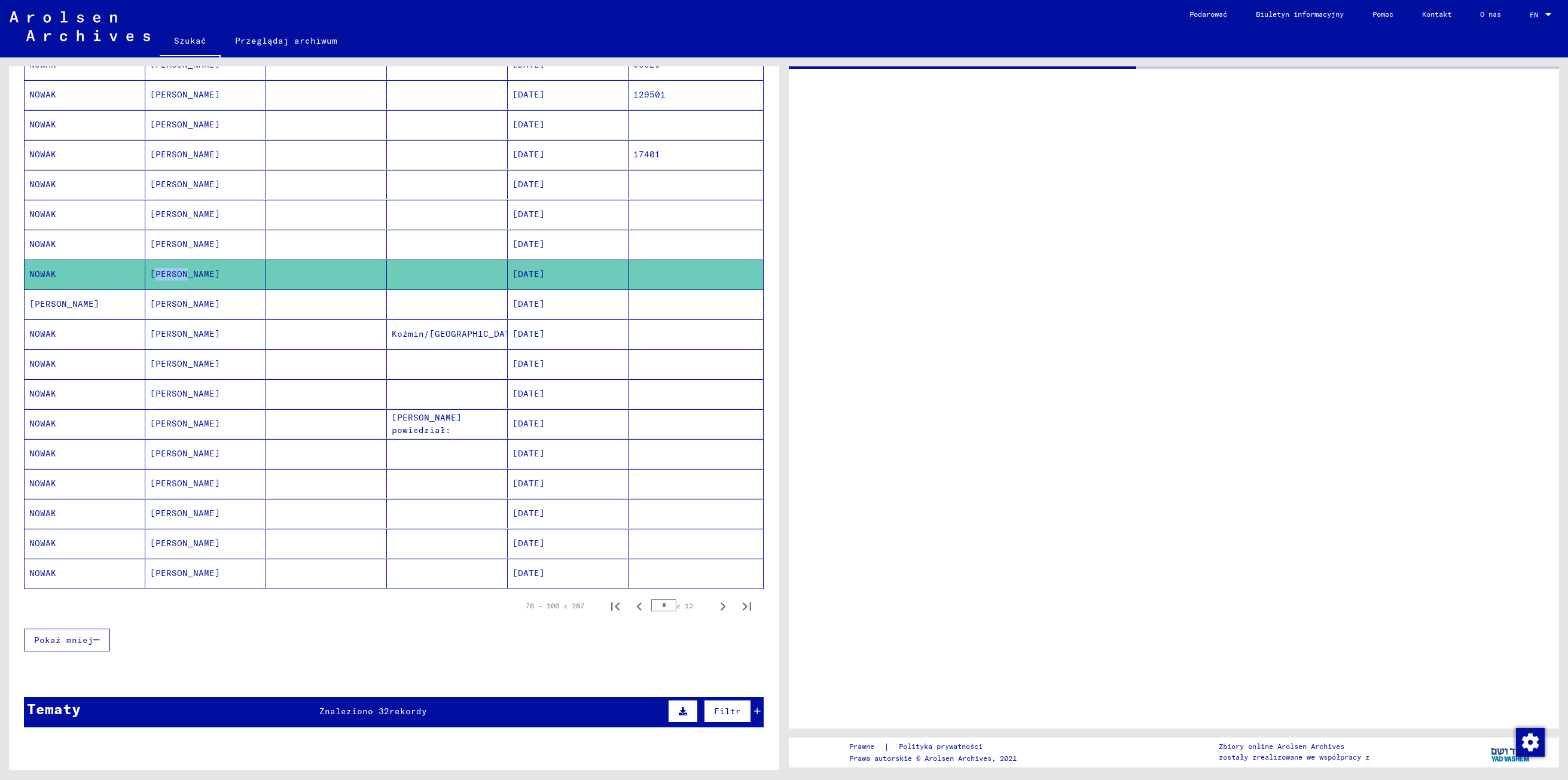
click at [157, 280] on mat-cell "[PERSON_NAME]" at bounding box center [205, 275] width 121 height 29
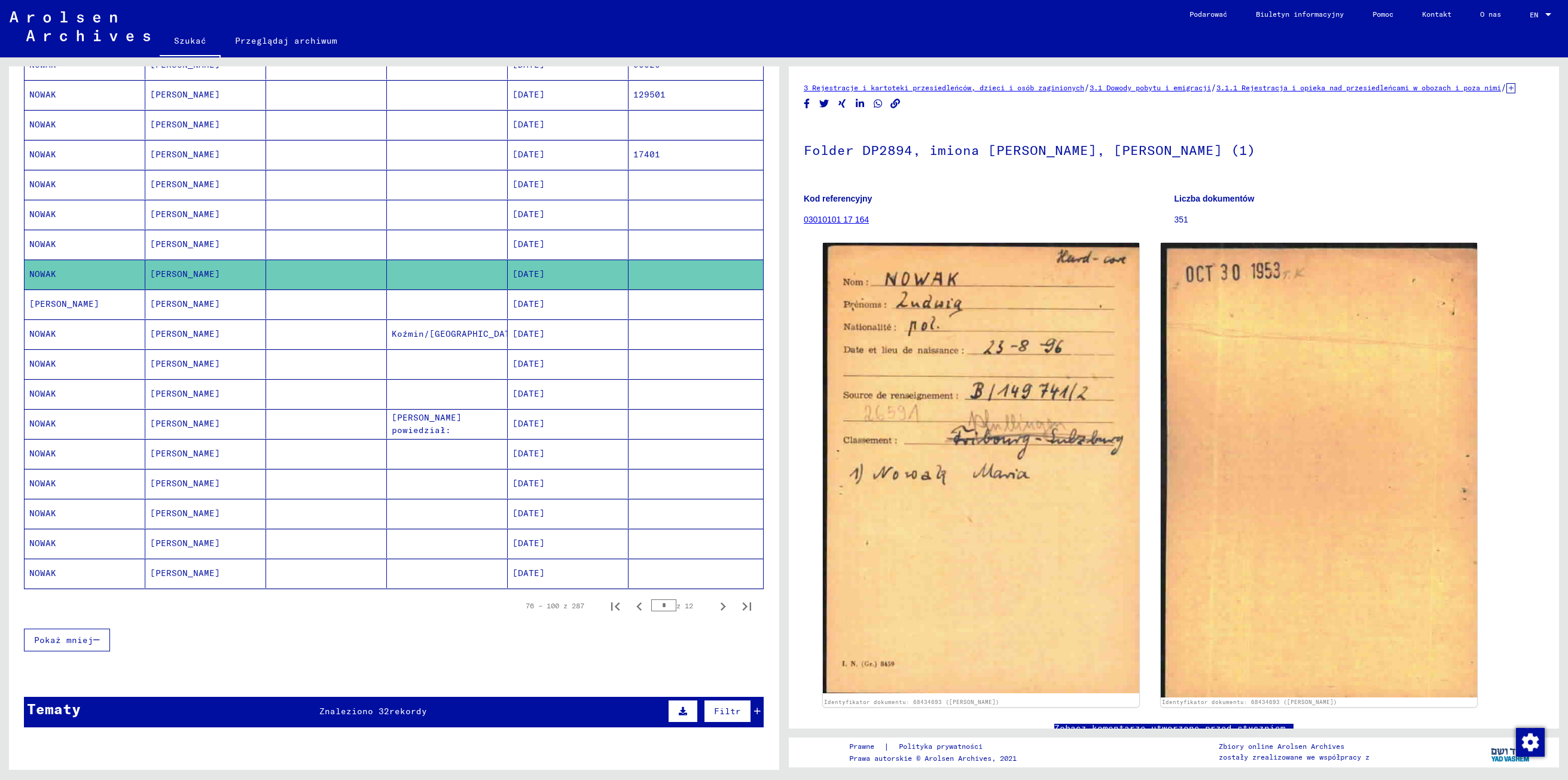
drag, startPoint x: 157, startPoint y: 280, endPoint x: 157, endPoint y: 317, distance: 37.0
click at [157, 317] on mat-cell "[PERSON_NAME]" at bounding box center [205, 304] width 121 height 29
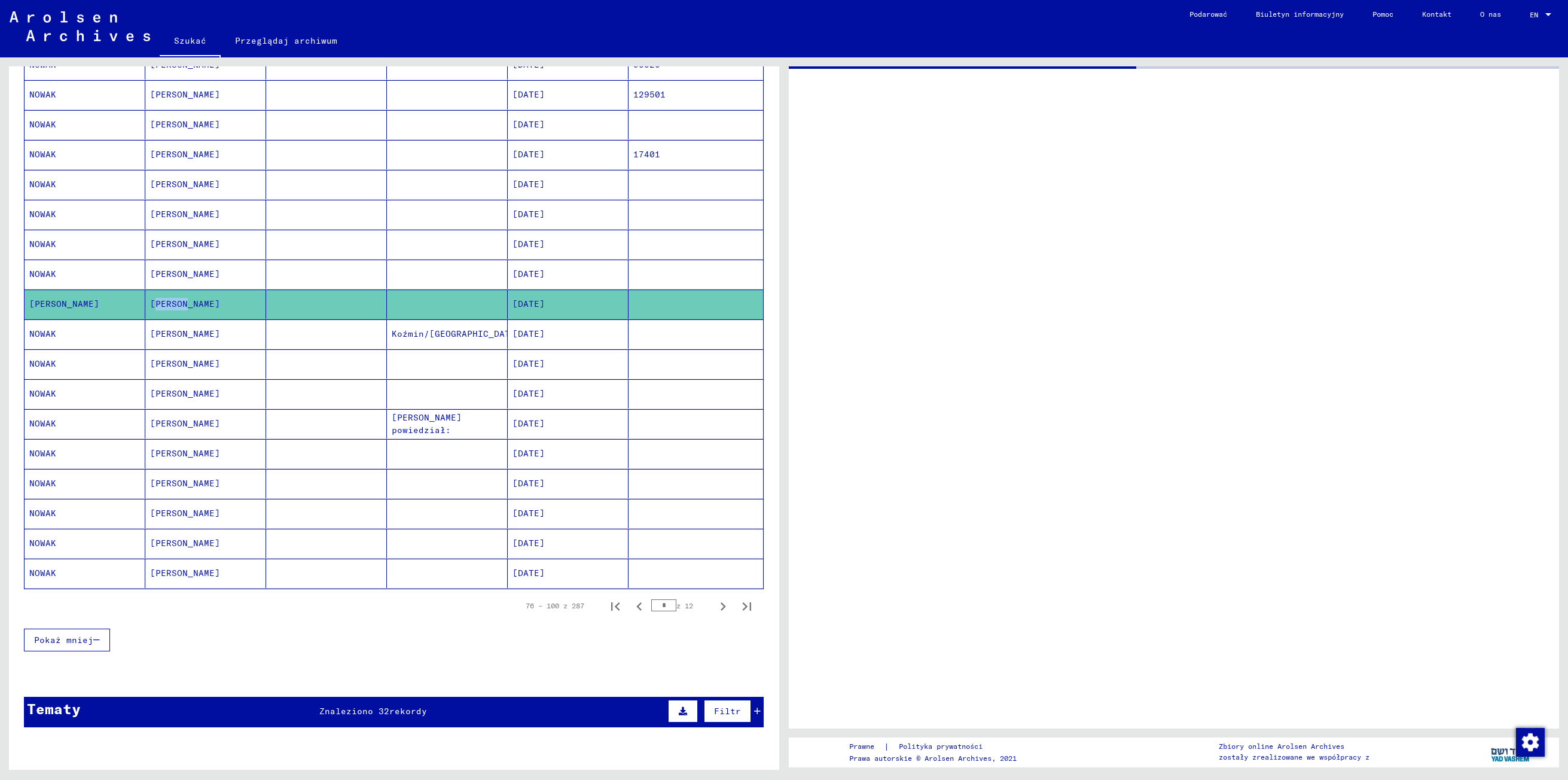
click at [157, 317] on mat-cell "[PERSON_NAME]" at bounding box center [205, 304] width 121 height 29
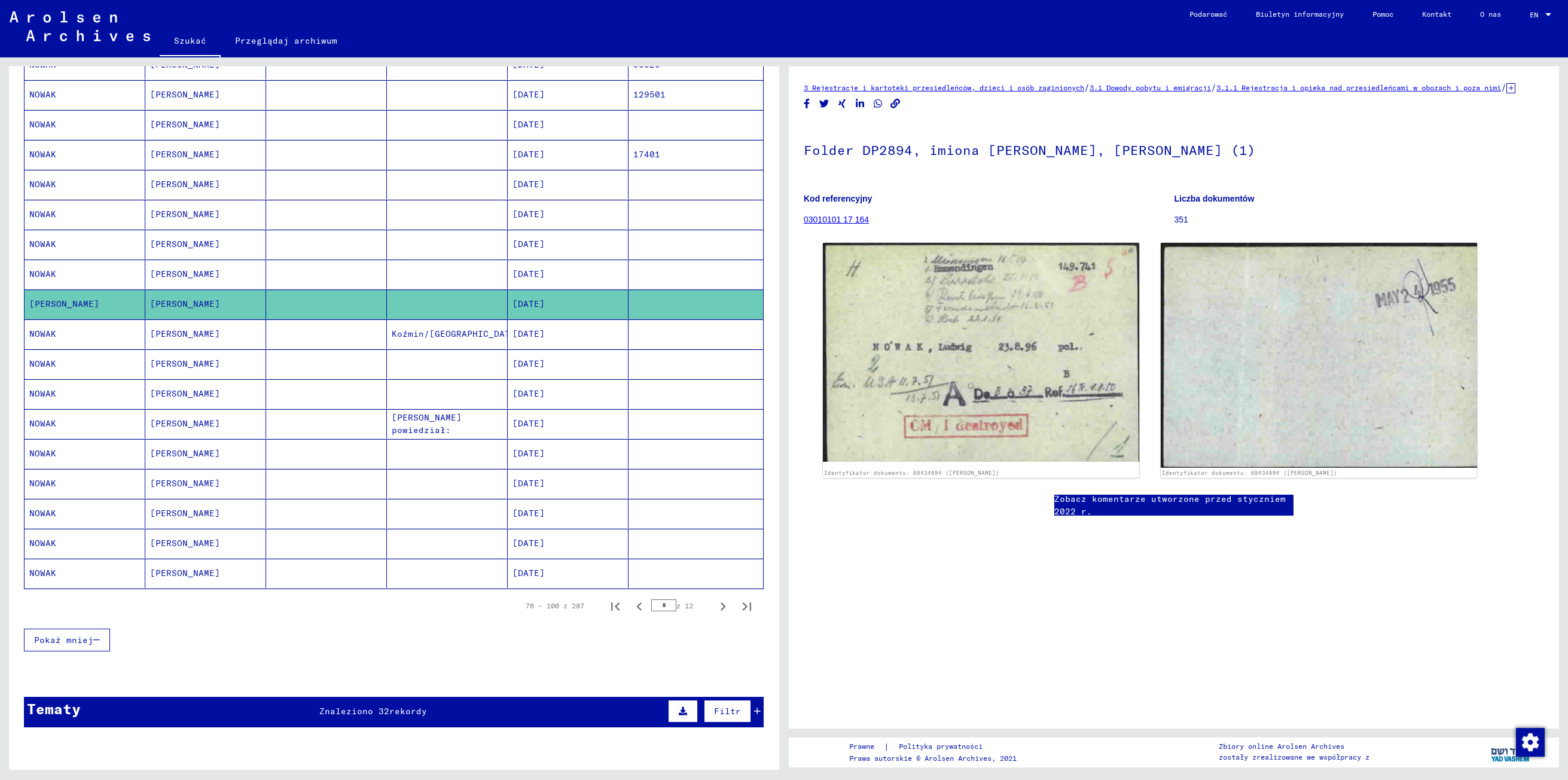
drag, startPoint x: 157, startPoint y: 317, endPoint x: 169, endPoint y: 348, distance: 33.2
click at [169, 348] on mat-cell "[PERSON_NAME]" at bounding box center [205, 334] width 121 height 29
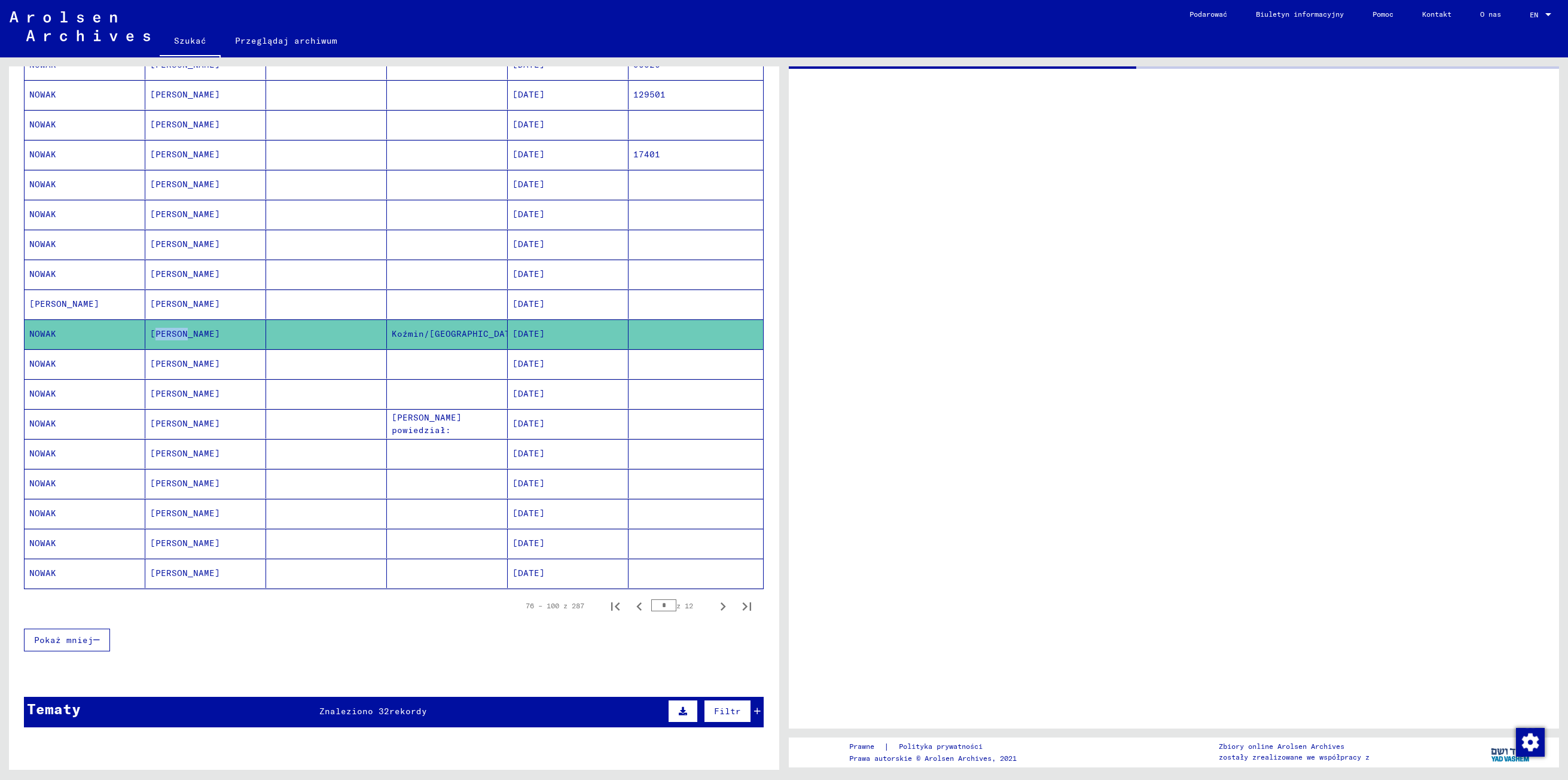
click at [169, 348] on mat-cell "[PERSON_NAME]" at bounding box center [205, 334] width 121 height 29
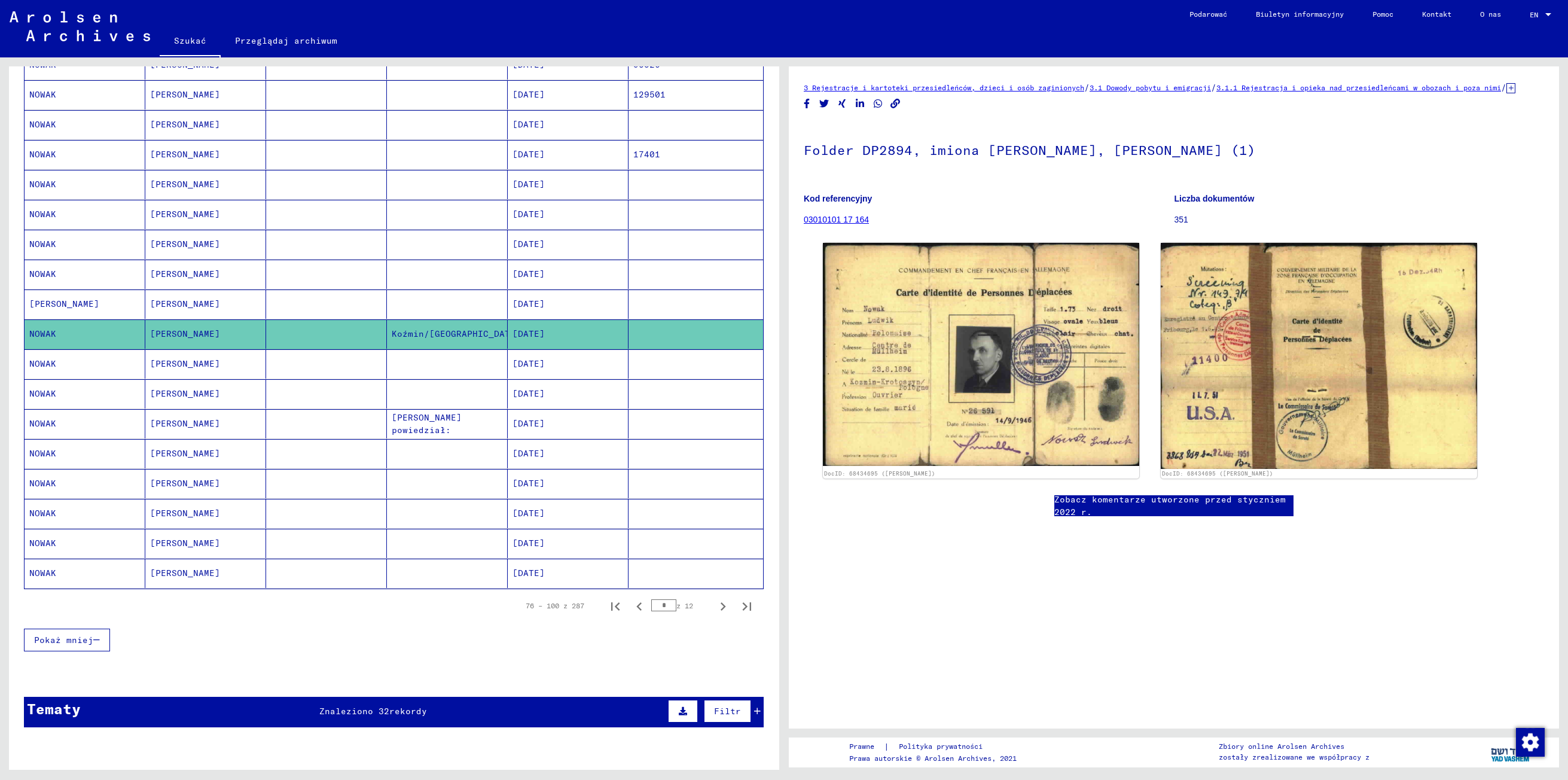
drag, startPoint x: 169, startPoint y: 348, endPoint x: 169, endPoint y: 372, distance: 24.0
click at [169, 372] on mat-cell "[PERSON_NAME]" at bounding box center [205, 364] width 121 height 29
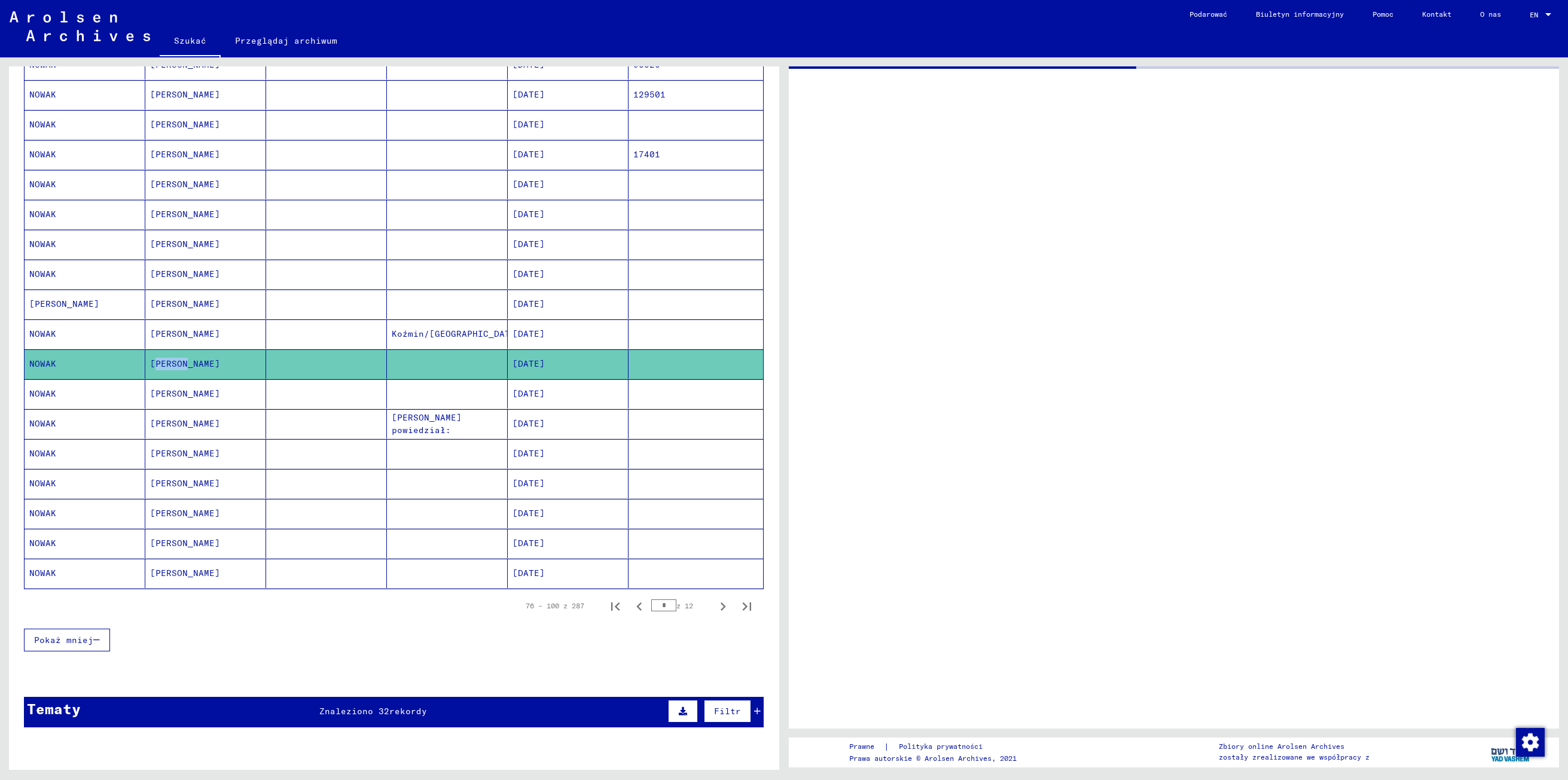
click at [169, 372] on mat-cell "[PERSON_NAME]" at bounding box center [205, 364] width 121 height 29
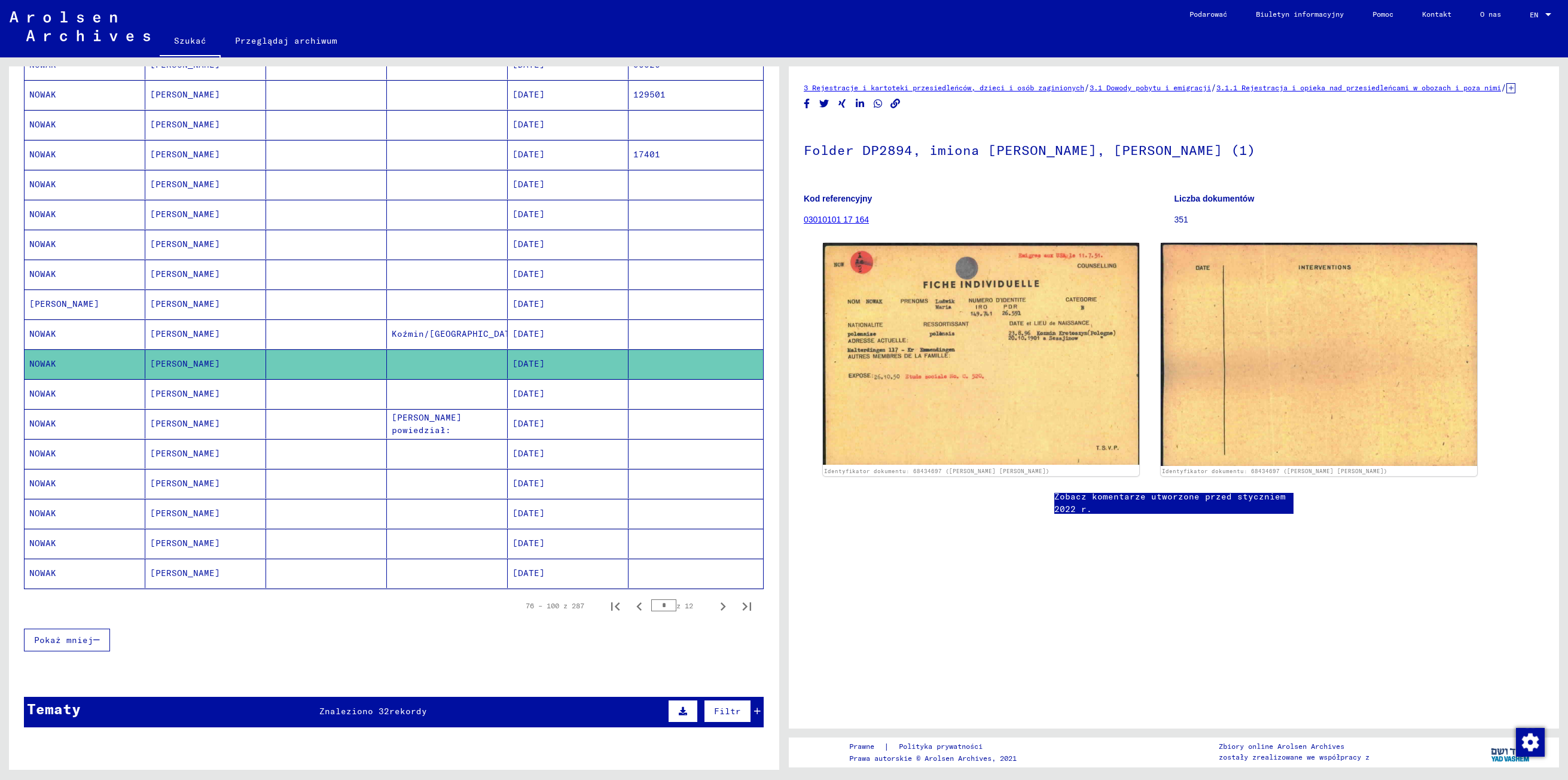
drag, startPoint x: 169, startPoint y: 372, endPoint x: 165, endPoint y: 418, distance: 46.2
click at [165, 408] on mat-cell "[PERSON_NAME]" at bounding box center [205, 394] width 121 height 29
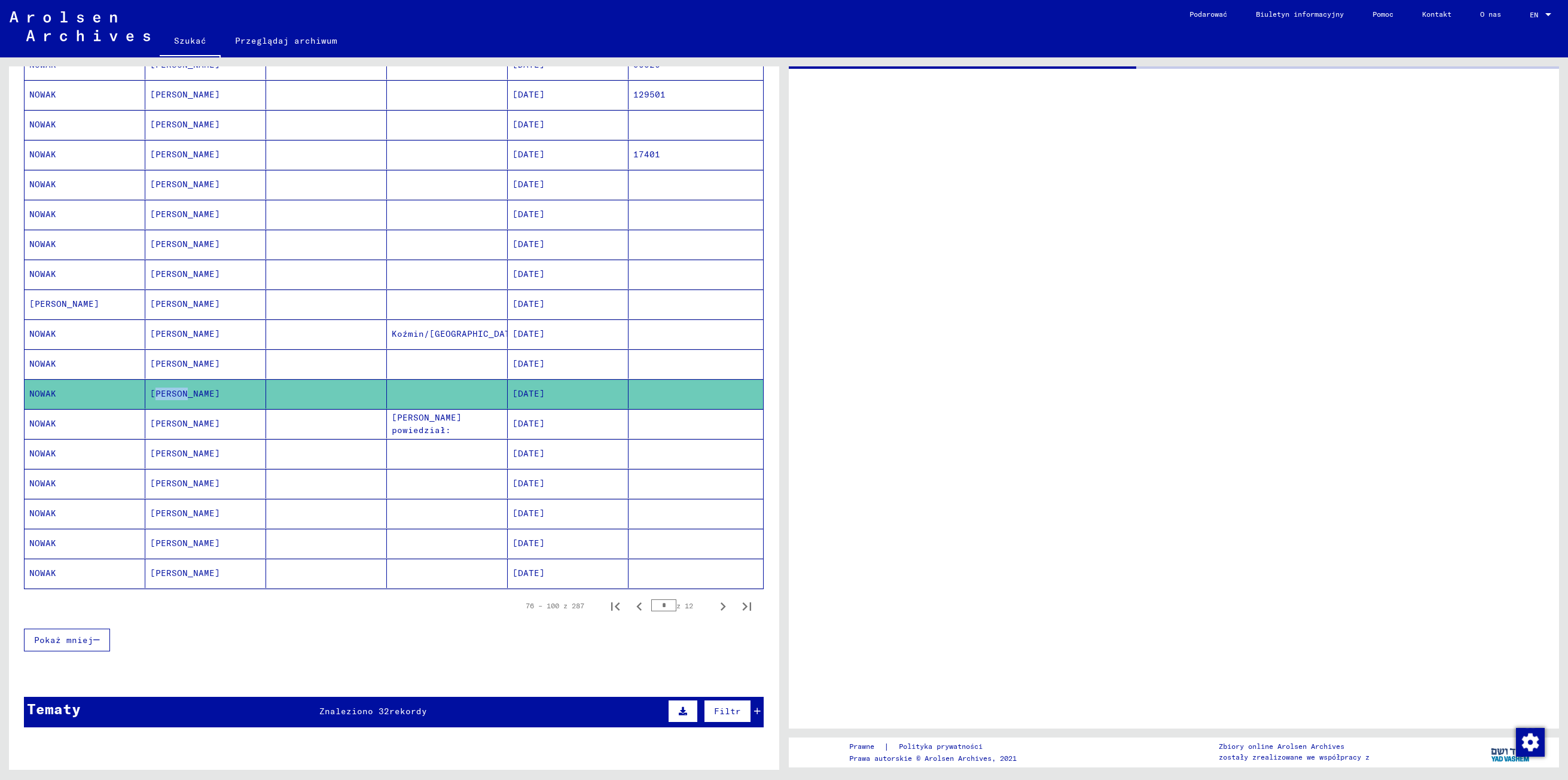
click at [165, 408] on mat-cell "[PERSON_NAME]" at bounding box center [205, 394] width 121 height 29
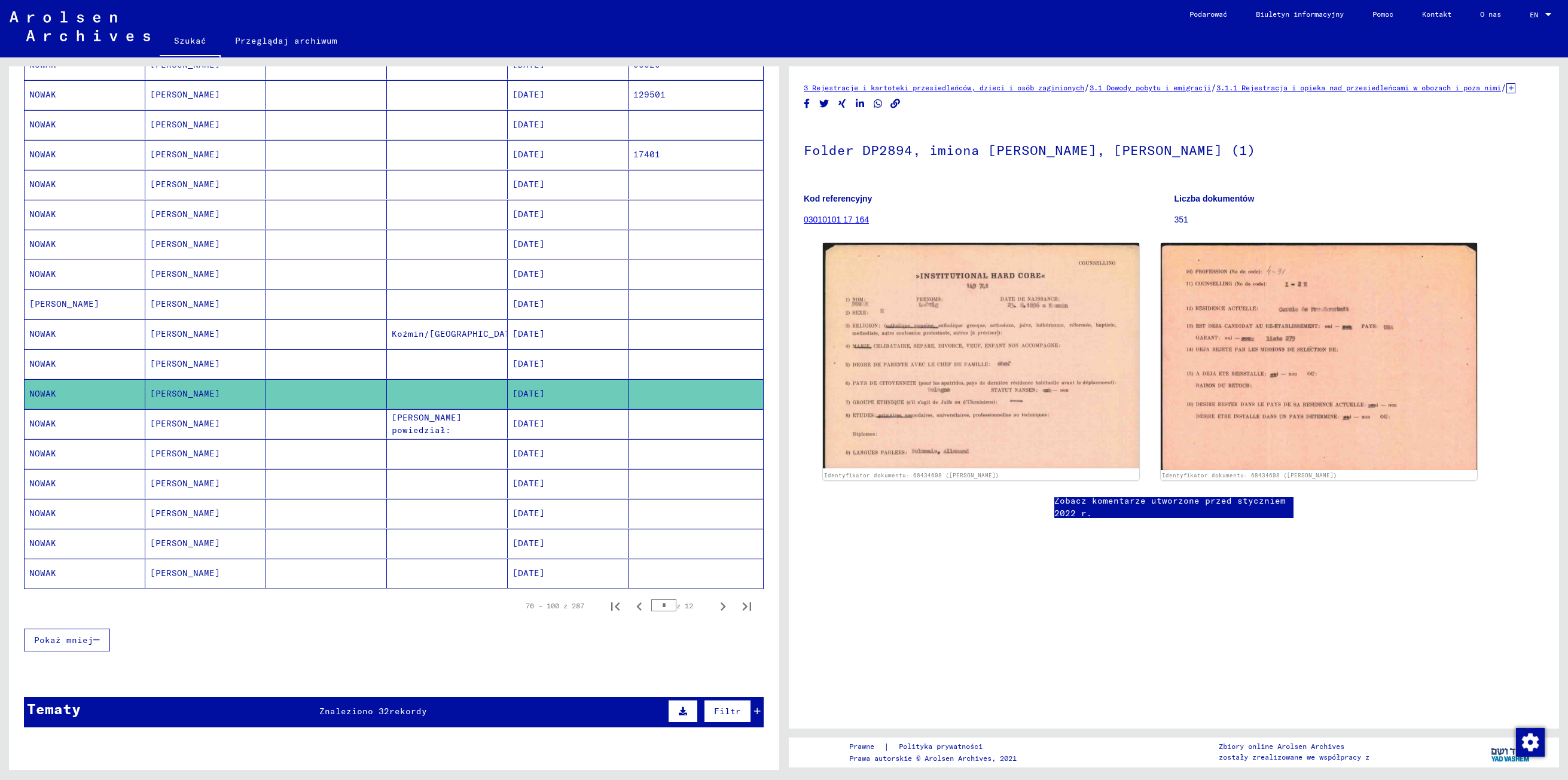
click at [260, 726] on div "Tematy Znaleziono 32 rekordy Filtr" at bounding box center [394, 712] width 740 height 31
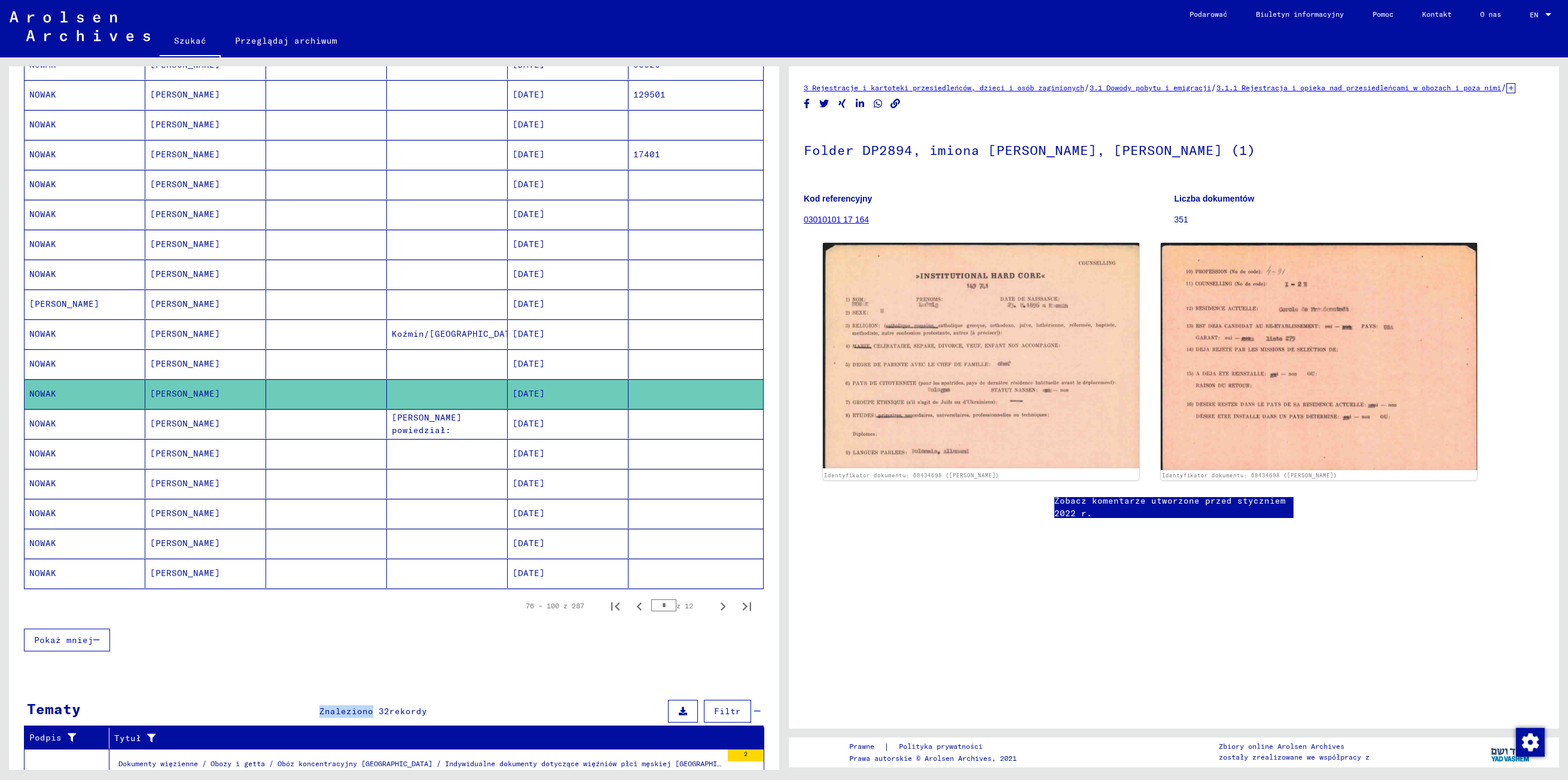
click at [260, 726] on div "Tematy Znaleziono 32 rekordy Filtr" at bounding box center [394, 712] width 740 height 31
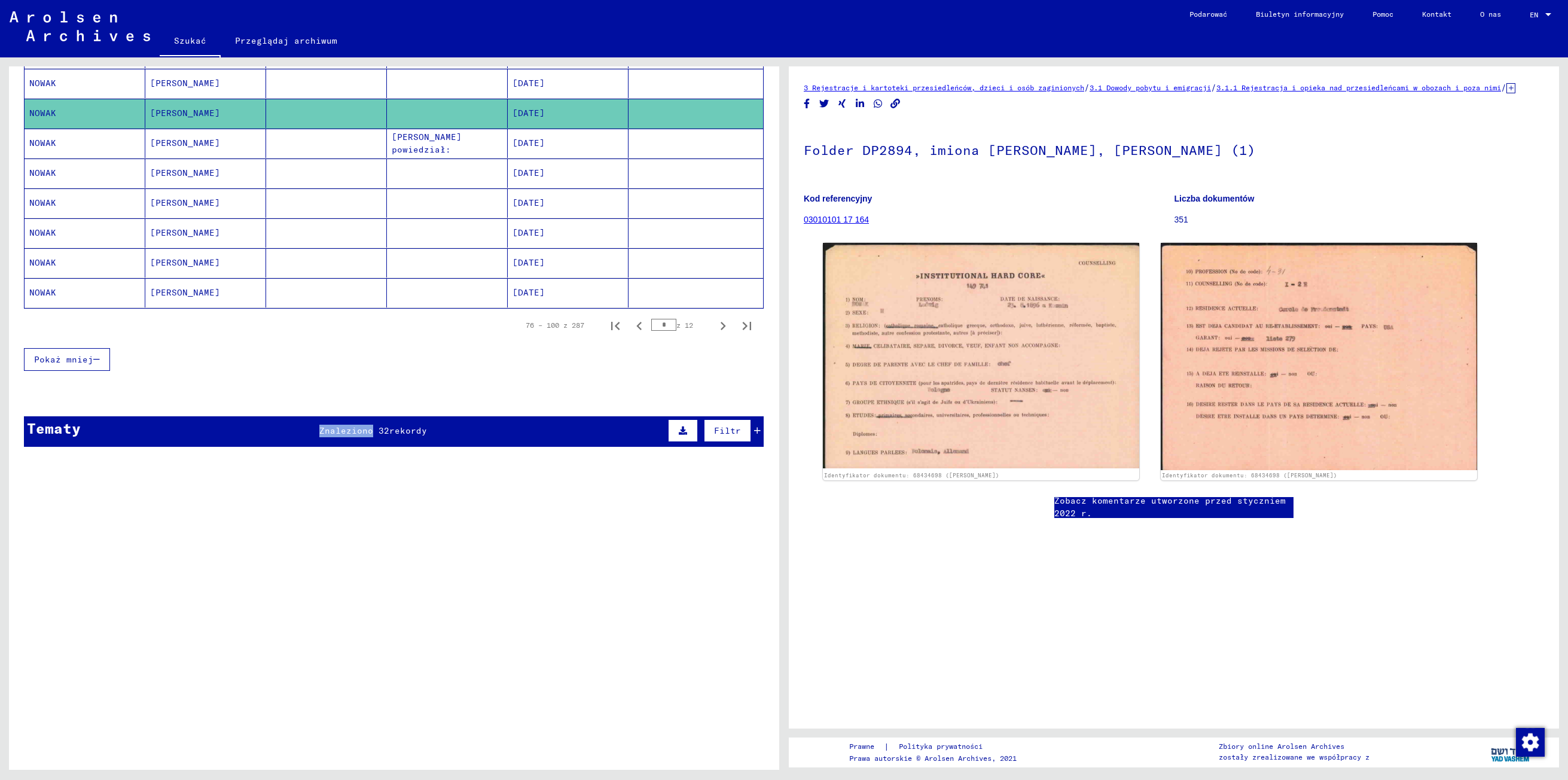
scroll to position [721, 0]
click at [324, 426] on span "Znaleziono 32" at bounding box center [354, 430] width 70 height 11
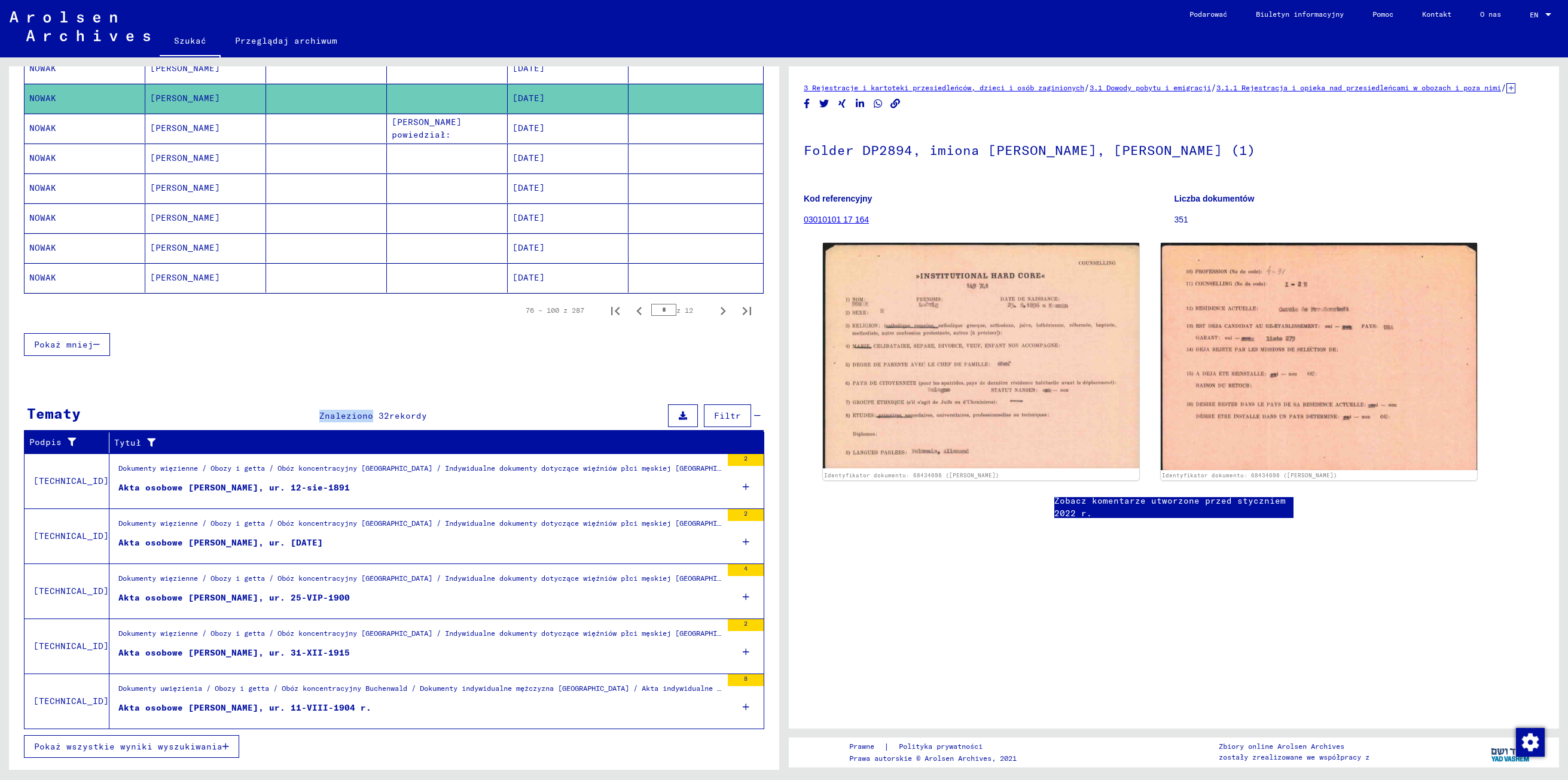
click at [324, 421] on span "Znaleziono 32" at bounding box center [354, 415] width 70 height 11
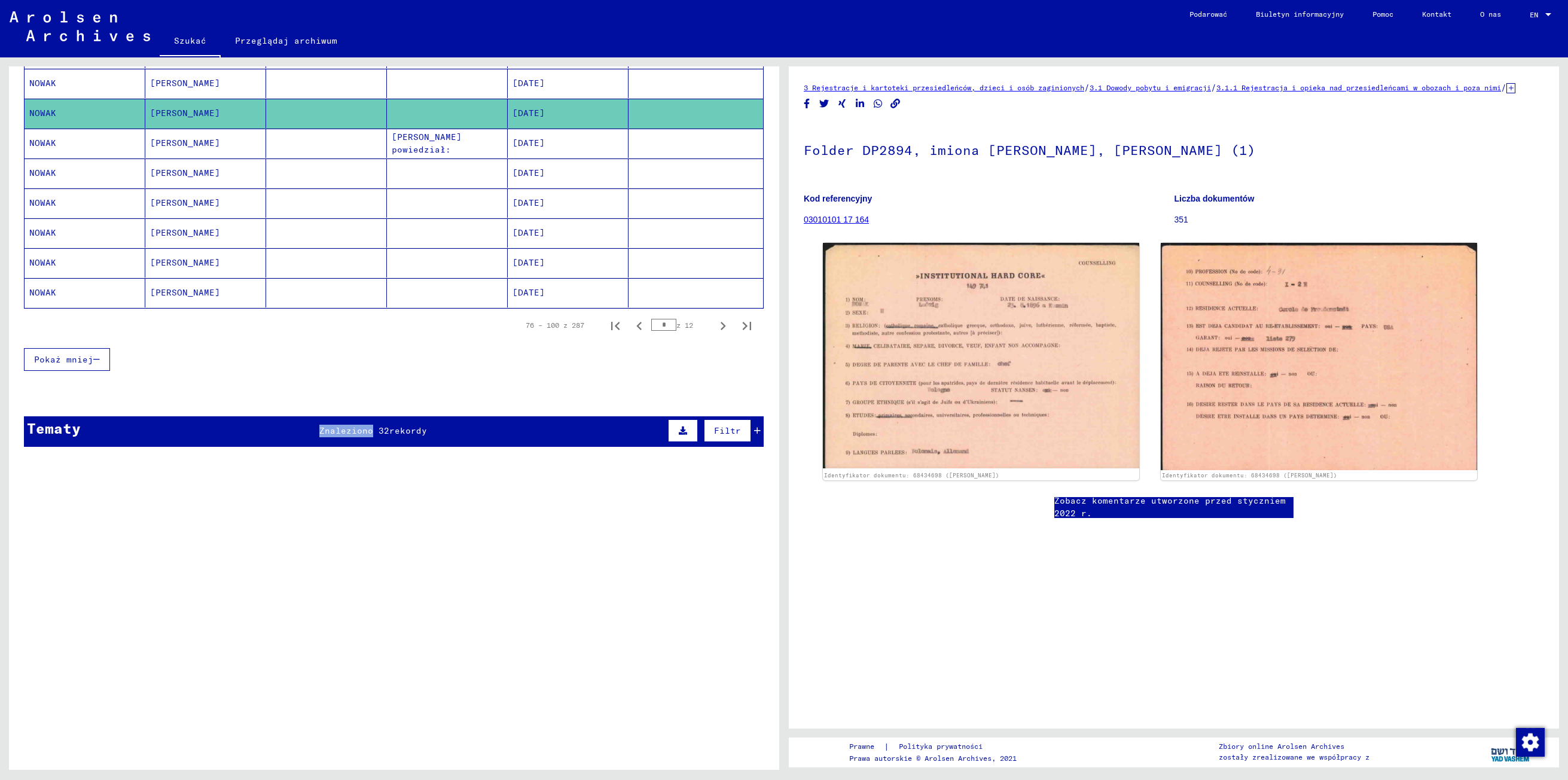
drag, startPoint x: 324, startPoint y: 426, endPoint x: 326, endPoint y: 432, distance: 6.3
click at [326, 432] on div "Znaleziono 32 rekordy" at bounding box center [373, 431] width 108 height 13
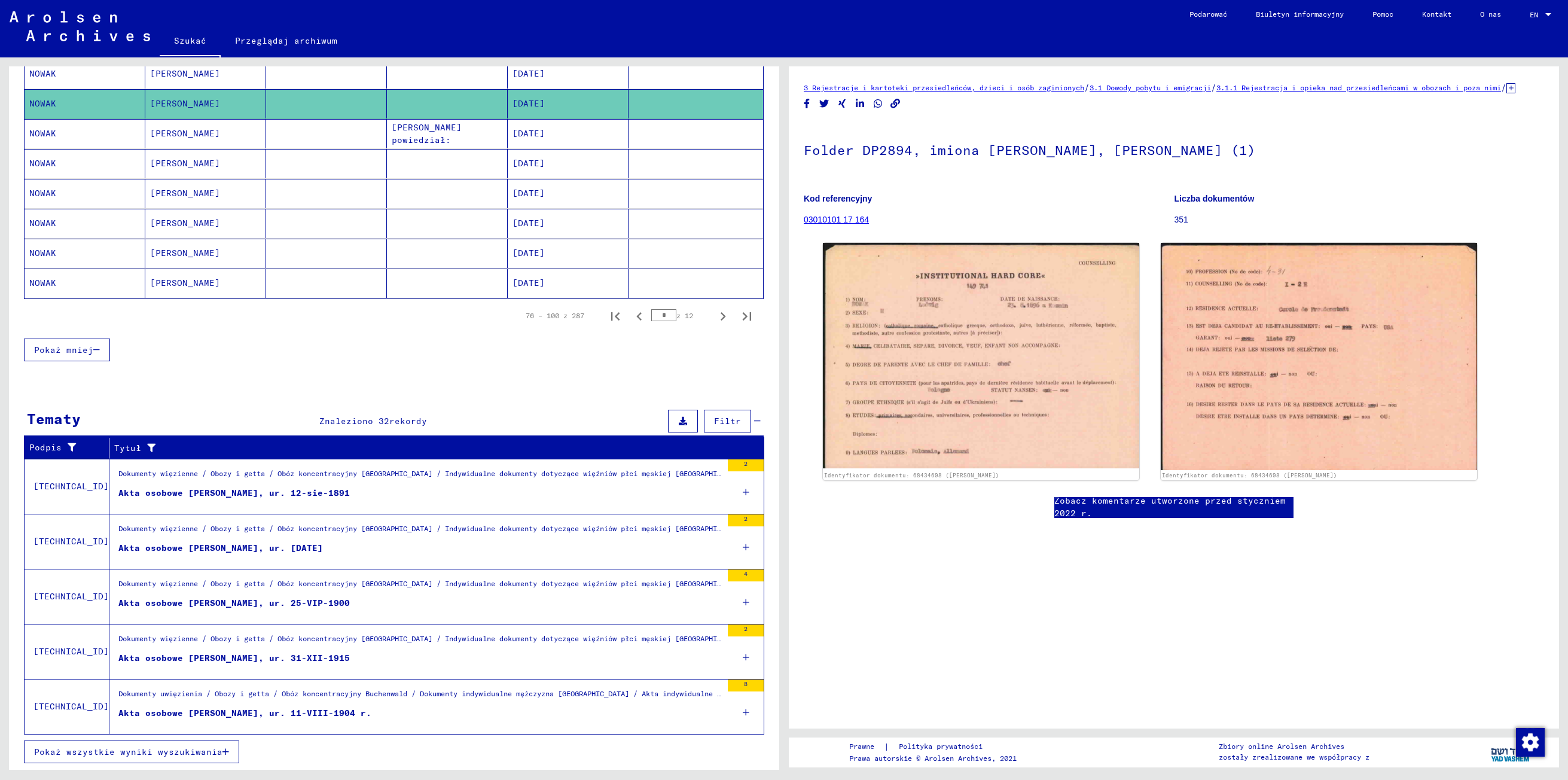
scroll to position [731, 0]
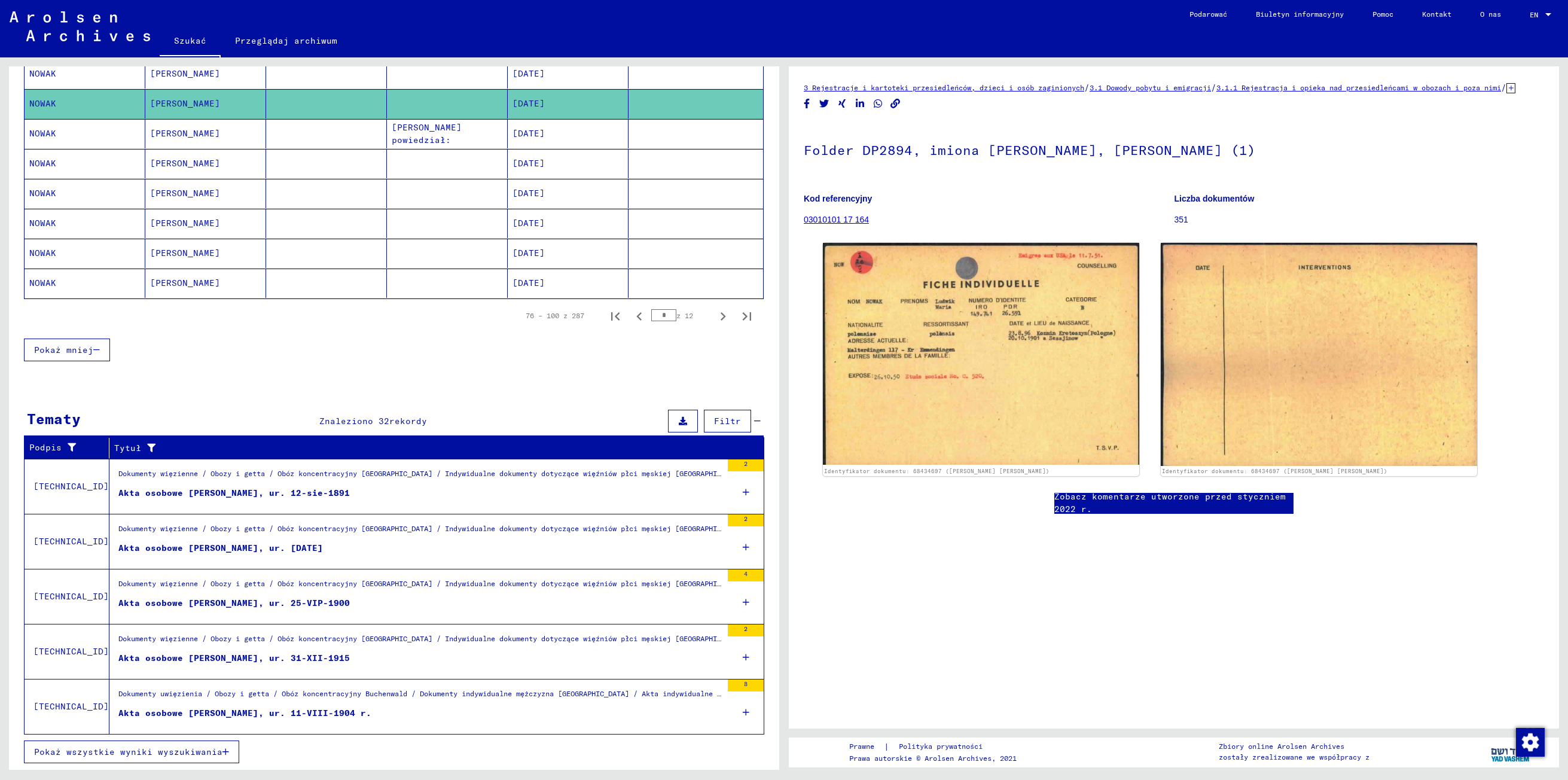
click at [92, 753] on span "Pokaż wszystkie wyniki wyszukiwania" at bounding box center [128, 751] width 188 height 11
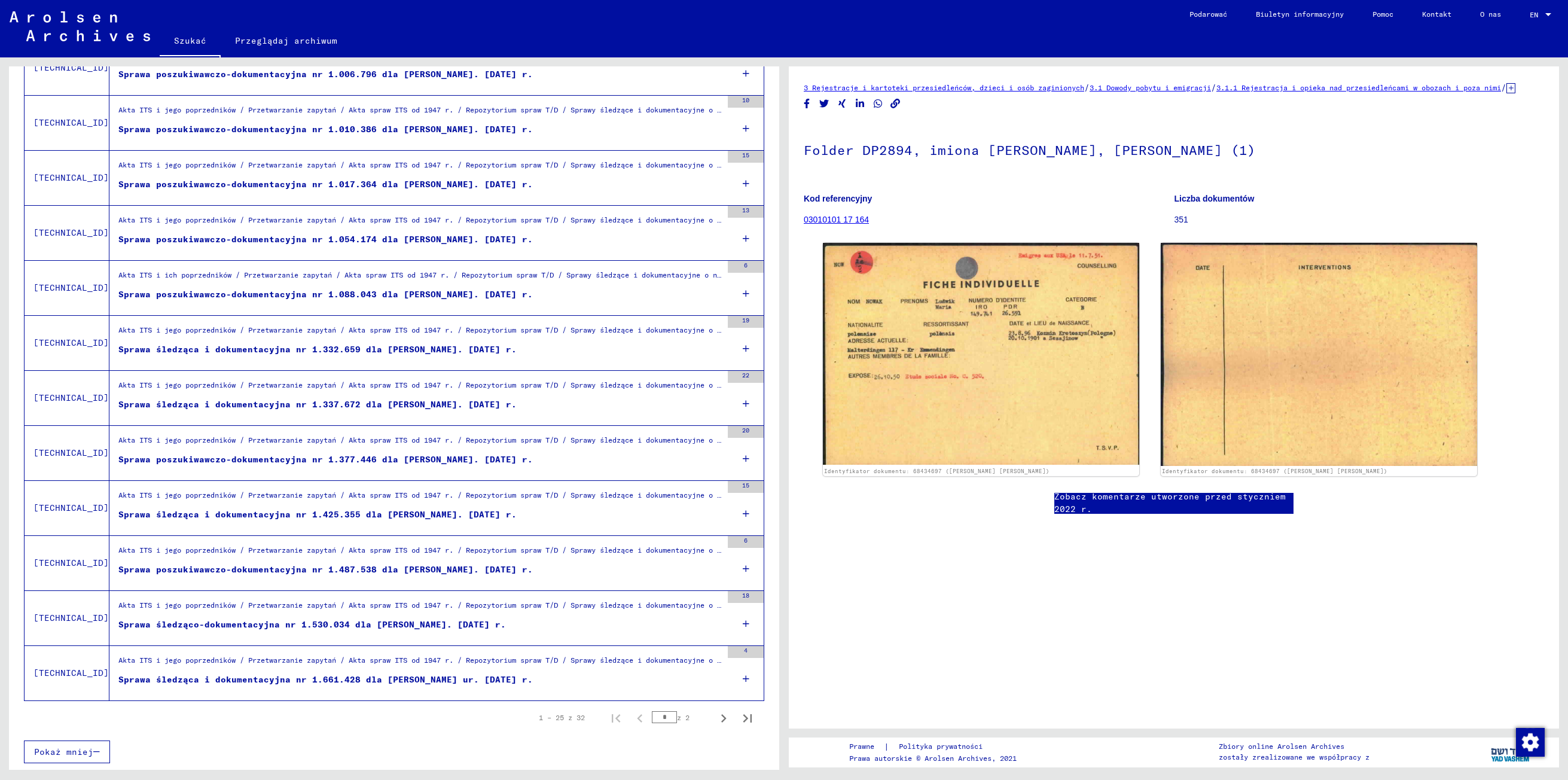
scroll to position [994, 0]
click at [716, 710] on icon "Następna strona" at bounding box center [724, 718] width 17 height 17
type input "*"
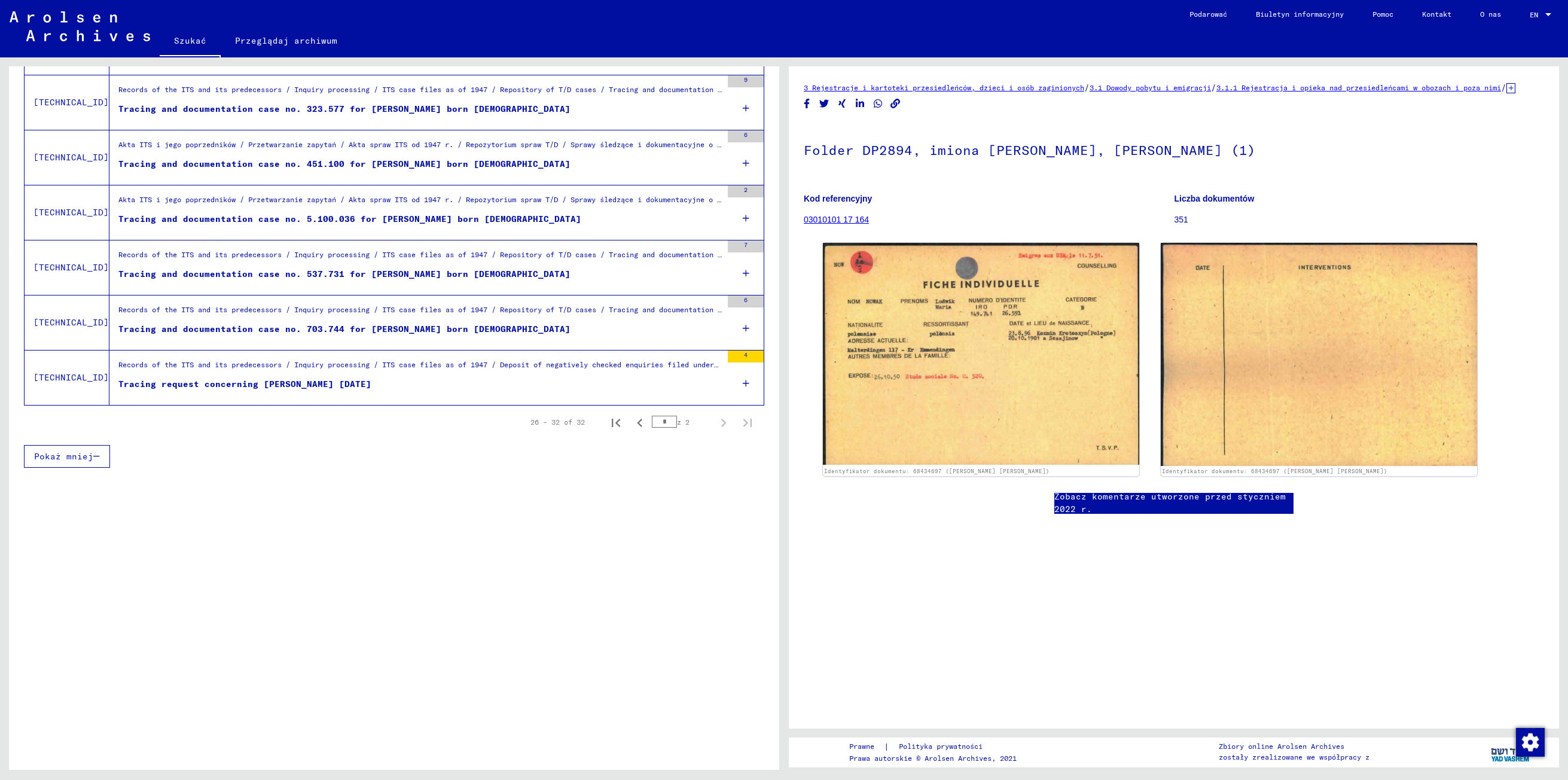
scroll to position [314, 0]
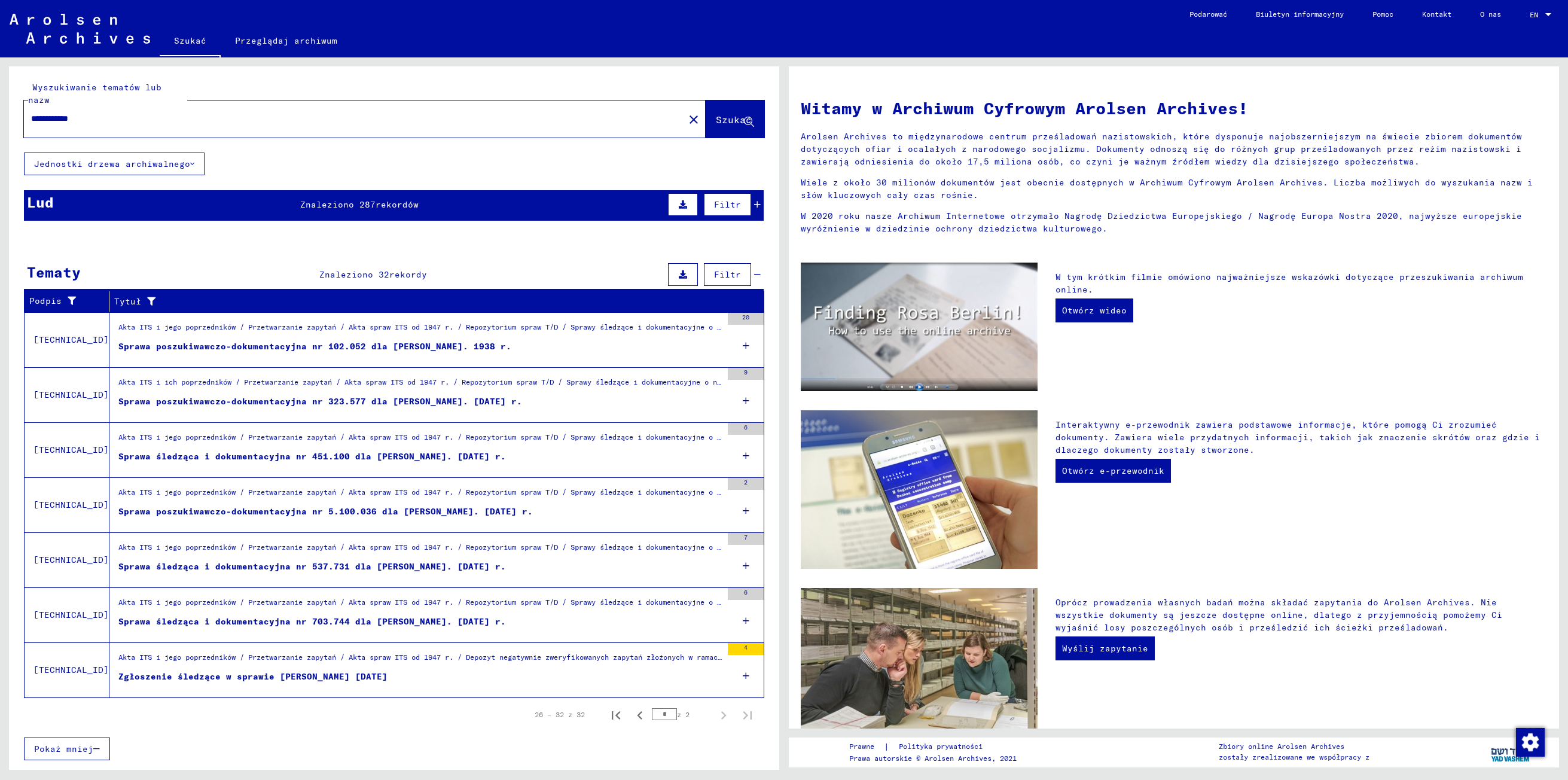
click at [100, 113] on input "**********" at bounding box center [351, 119] width 639 height 13
type input "*"
type input "**********"
click at [706, 100] on button "Szukać" at bounding box center [735, 119] width 59 height 37
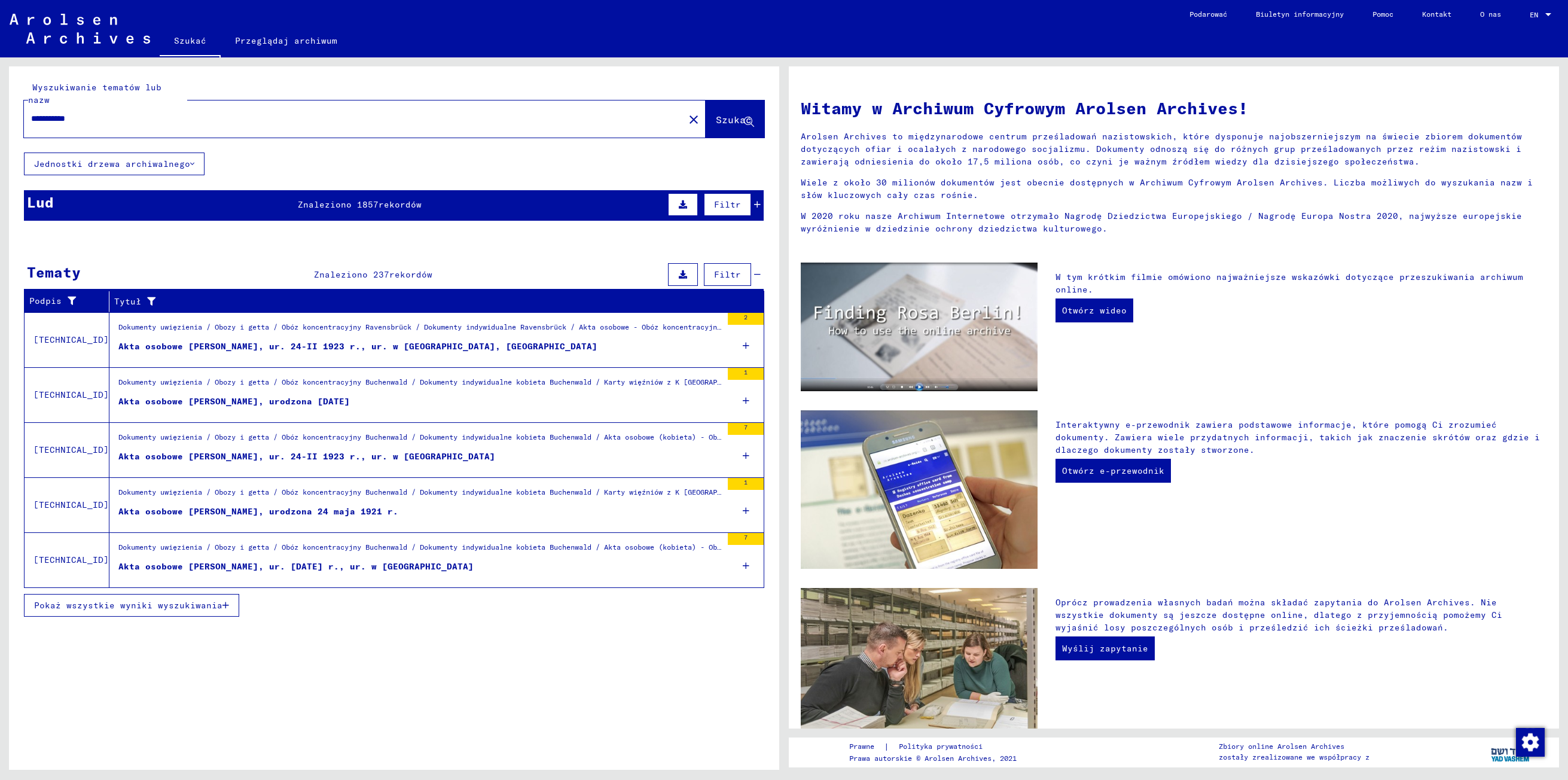
click at [205, 600] on span "Pokaż wszystkie wyniki wyszukiwania" at bounding box center [128, 605] width 188 height 11
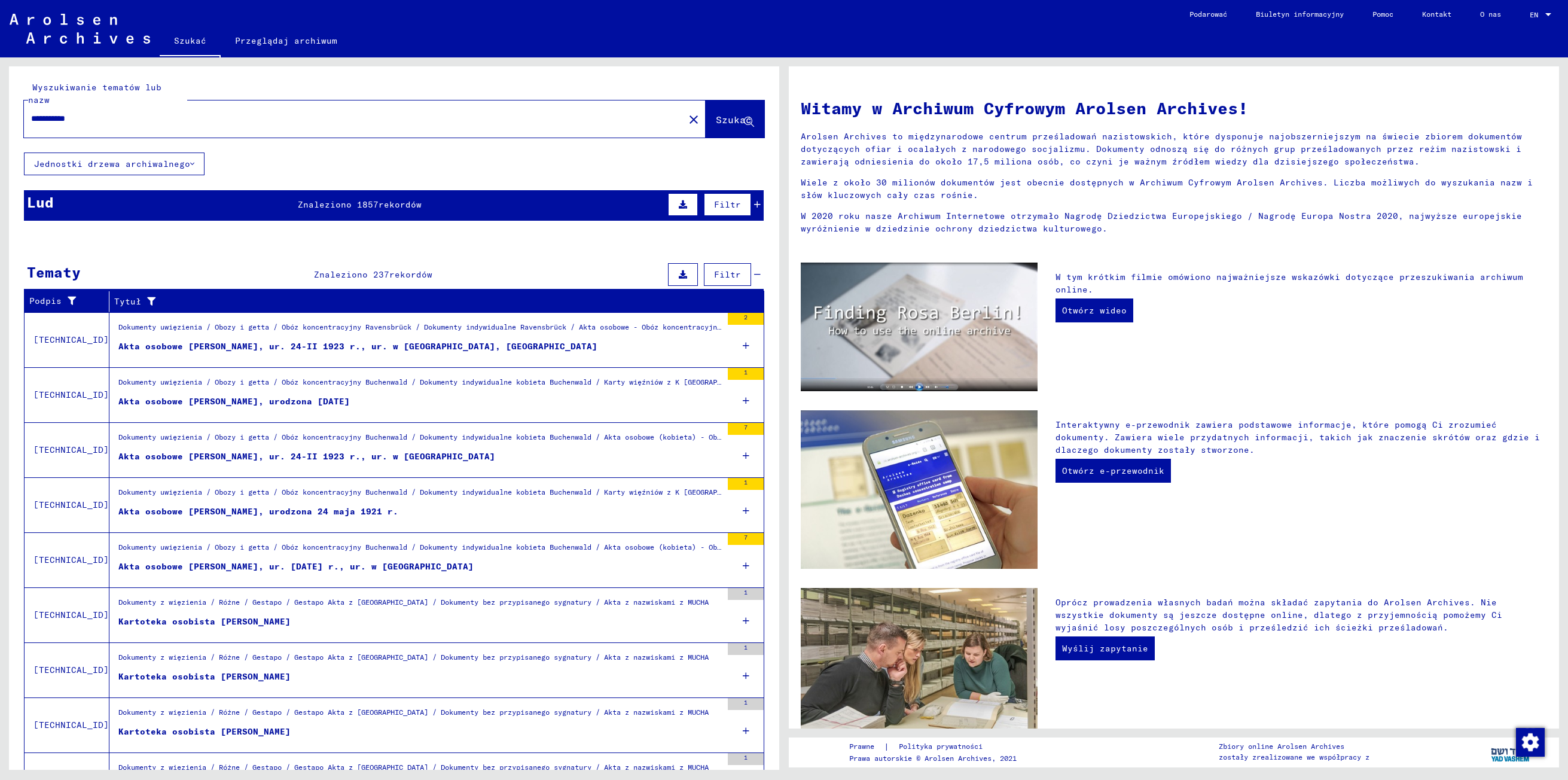
click at [215, 616] on div "Kartoteka osobista [PERSON_NAME]" at bounding box center [204, 622] width 172 height 13
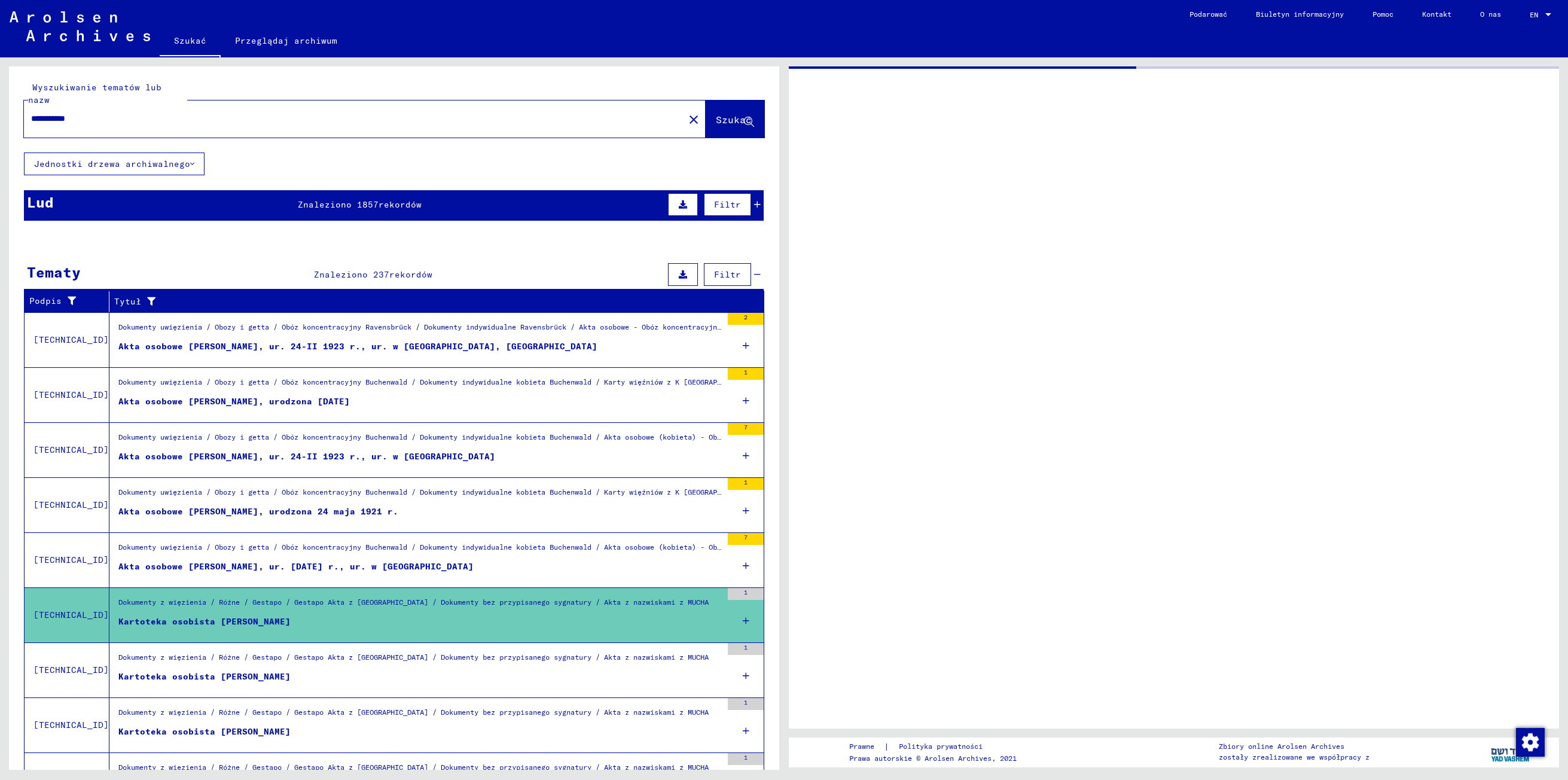
click at [215, 616] on div "Kartoteka osobista [PERSON_NAME]" at bounding box center [204, 622] width 172 height 13
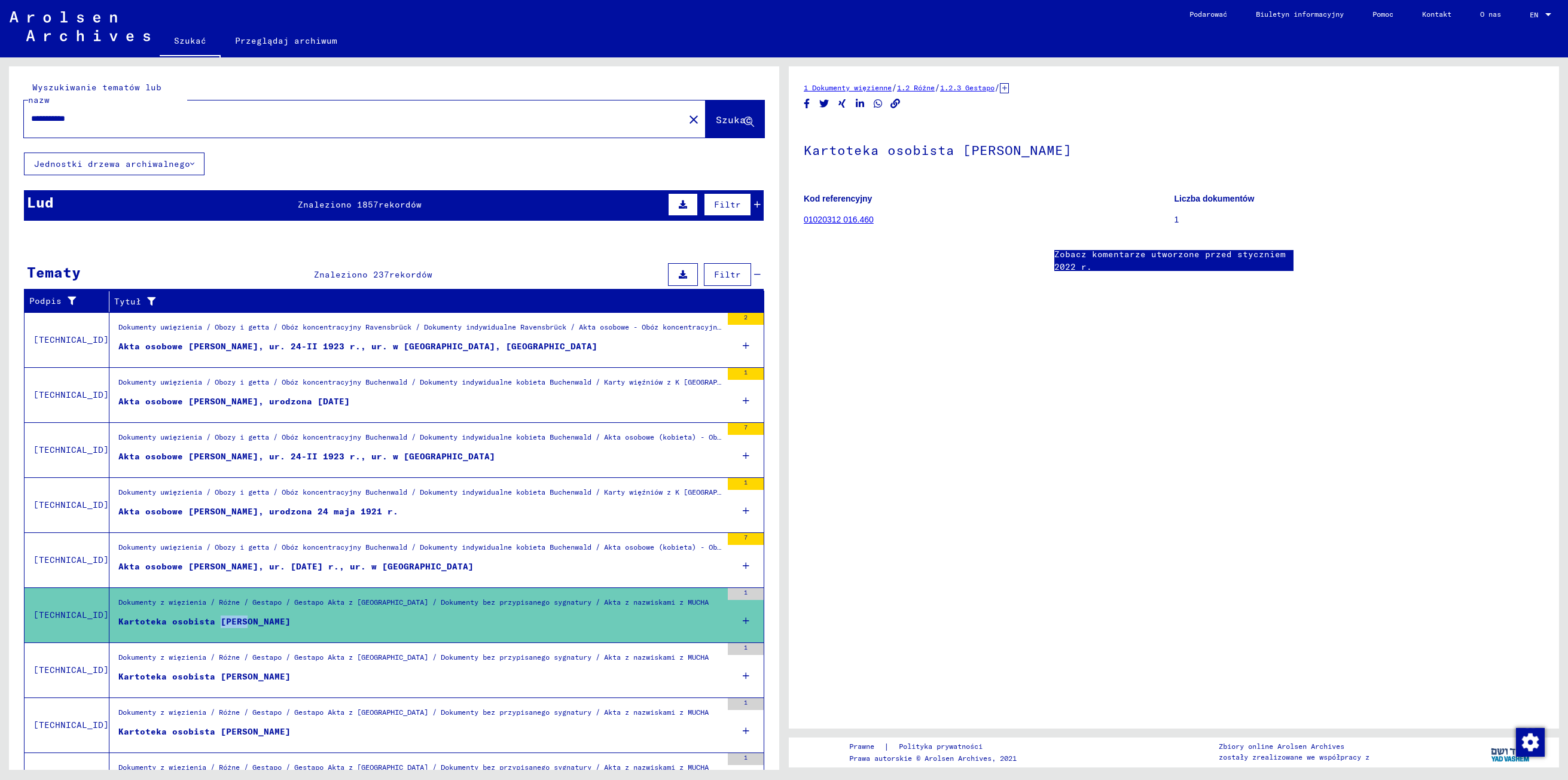
click at [215, 616] on div "Kartoteka osobista [PERSON_NAME]" at bounding box center [204, 622] width 172 height 13
click at [230, 607] on figure "Dokumenty z więzienia / Różne / Gestapo / Gestapo Akta z [GEOGRAPHIC_DATA] / Do…" at bounding box center [420, 606] width 604 height 18
click at [1078, 263] on link "Zobacz komentarze utworzone przed styczniem 2022 r." at bounding box center [1174, 260] width 239 height 25
